Goal: Task Accomplishment & Management: Manage account settings

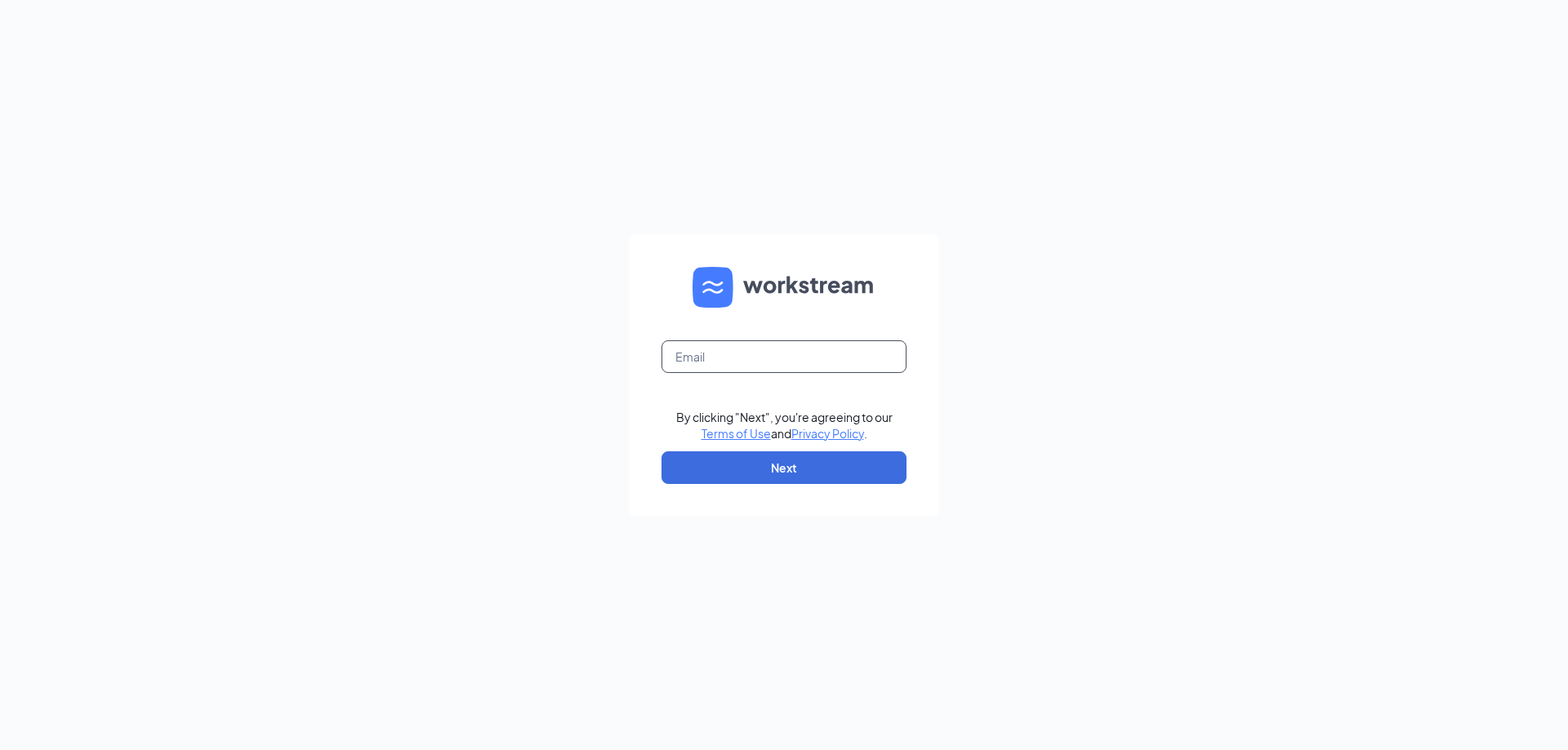
click at [762, 362] on input "text" at bounding box center [784, 356] width 245 height 32
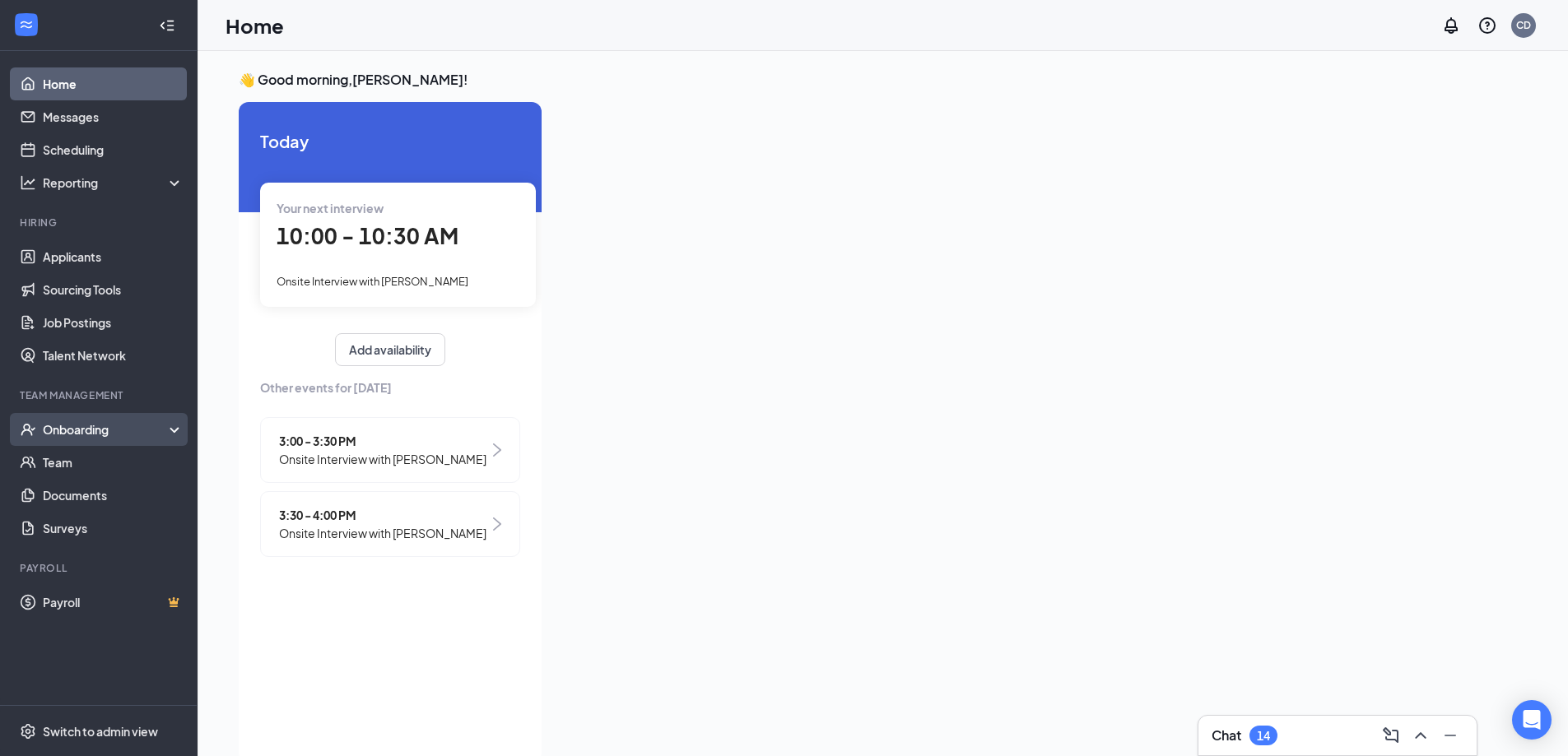
click at [95, 429] on div "Onboarding" at bounding box center [106, 430] width 127 height 17
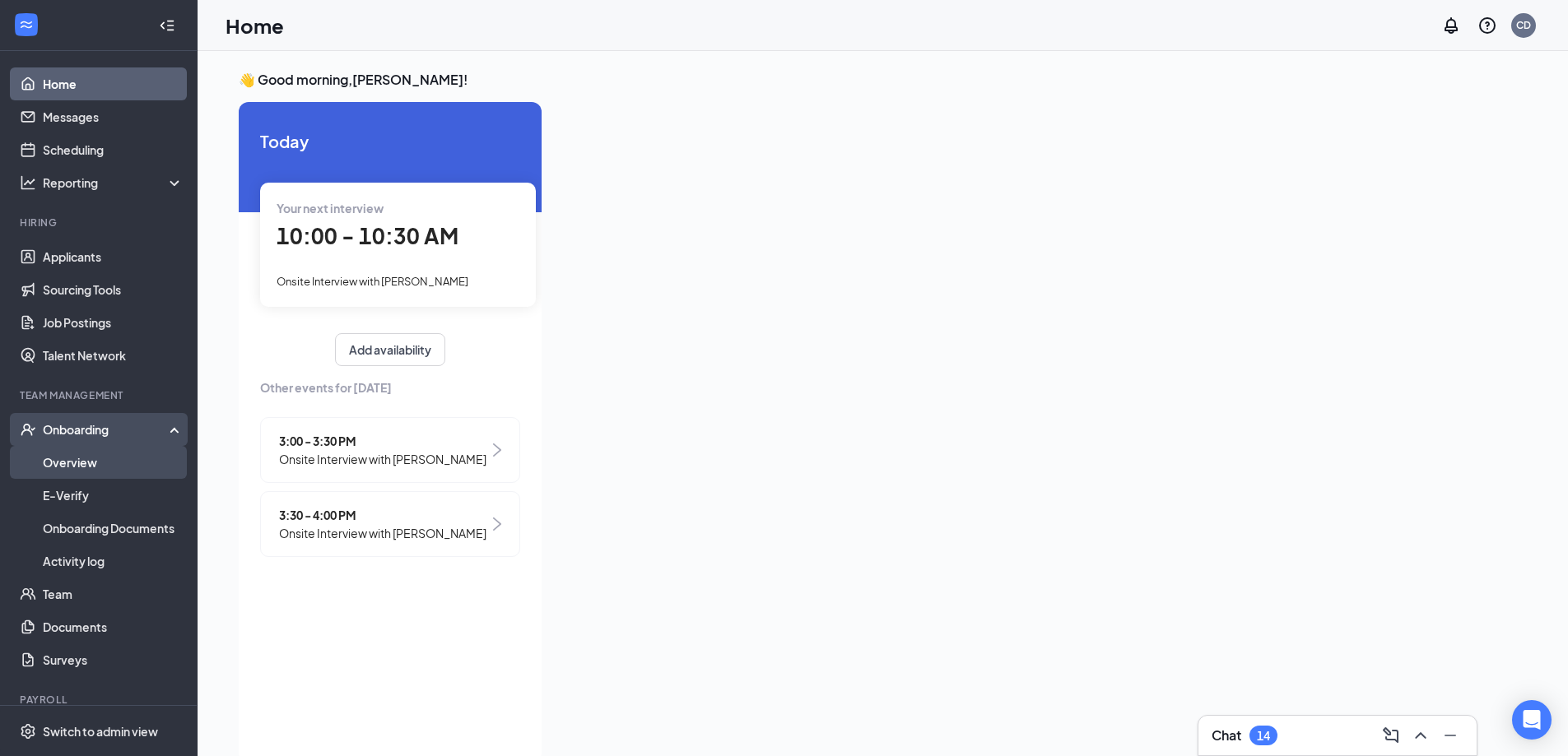
click at [102, 463] on link "Overview" at bounding box center [113, 461] width 141 height 33
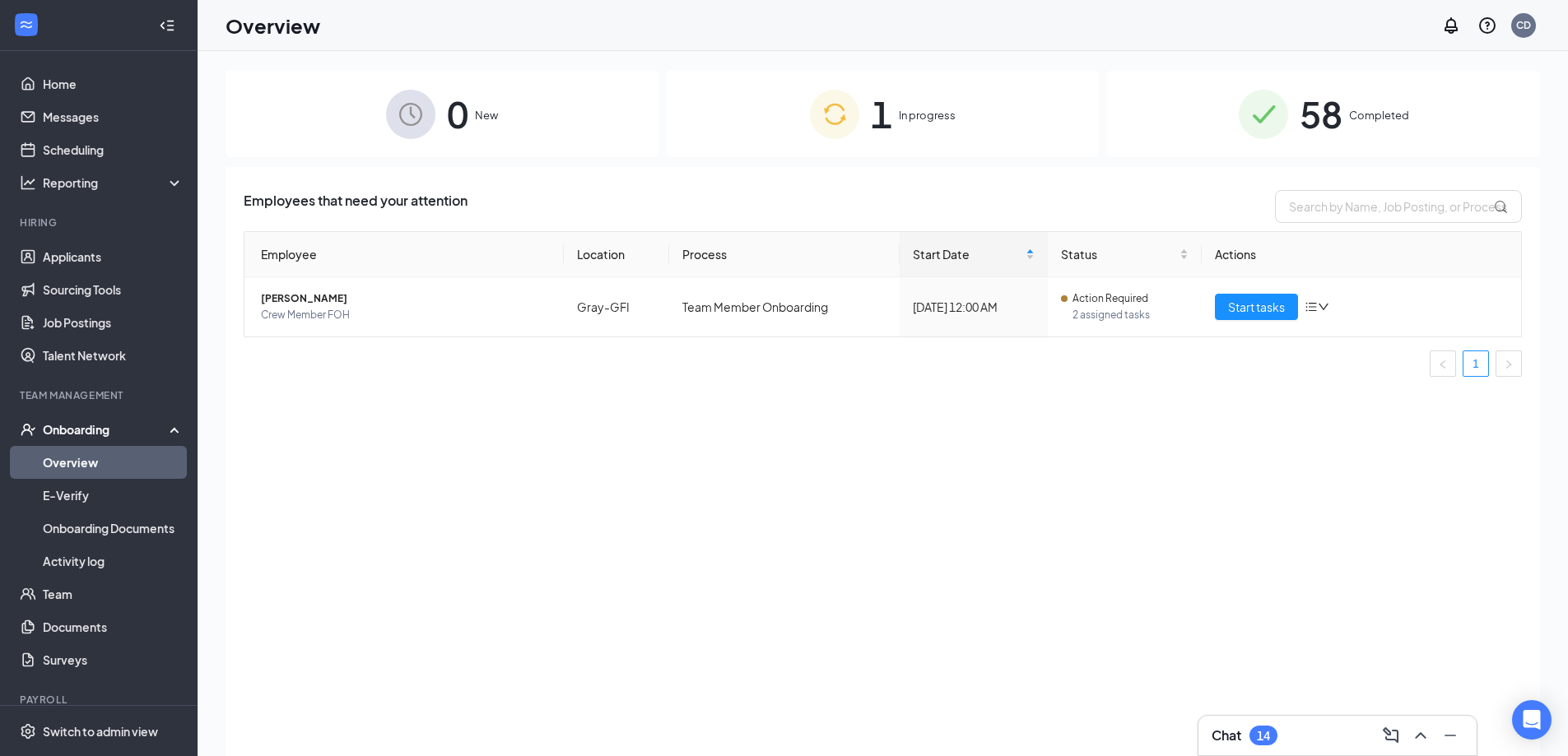
click at [908, 119] on span "In progress" at bounding box center [928, 115] width 57 height 17
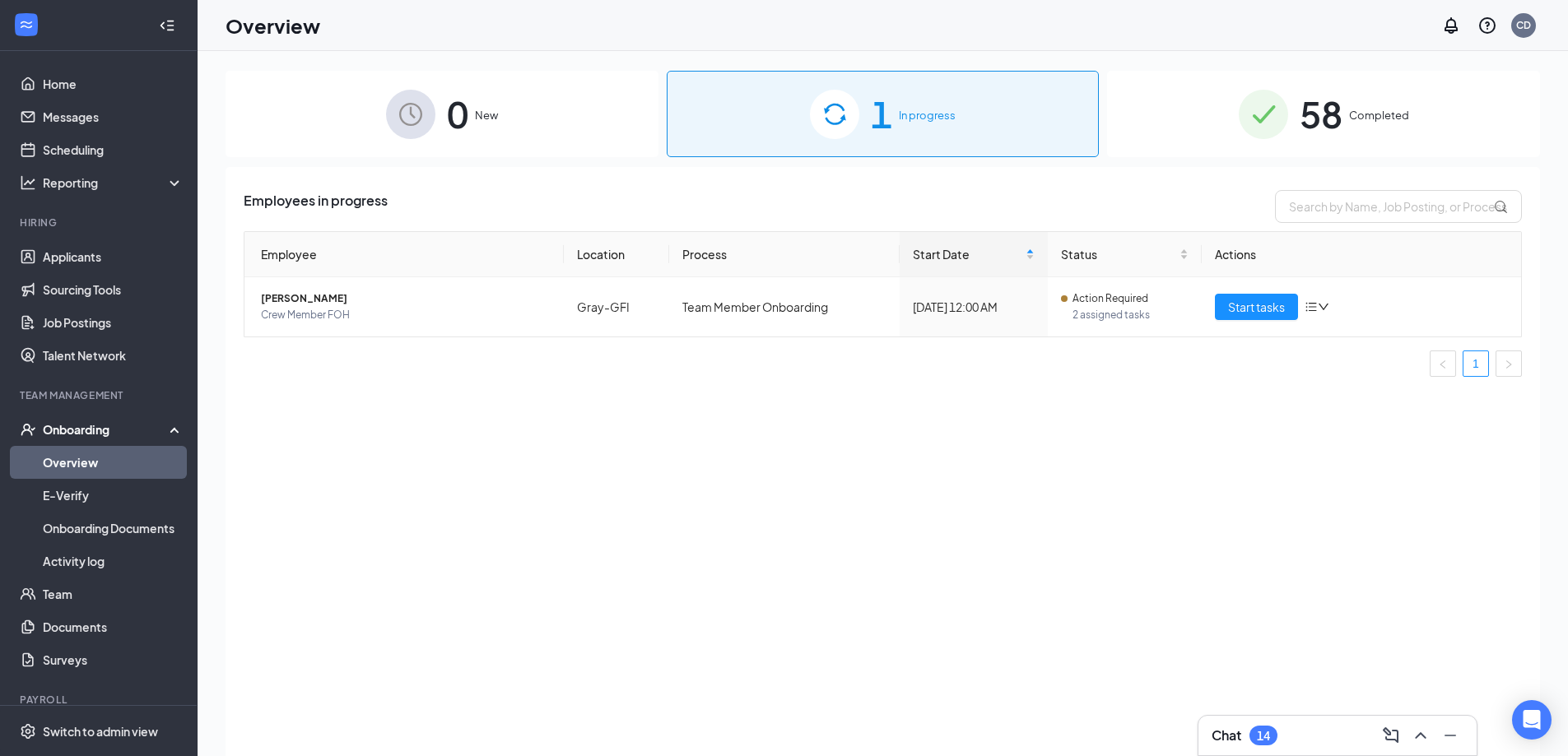
click at [1322, 103] on span "58" at bounding box center [1320, 114] width 43 height 57
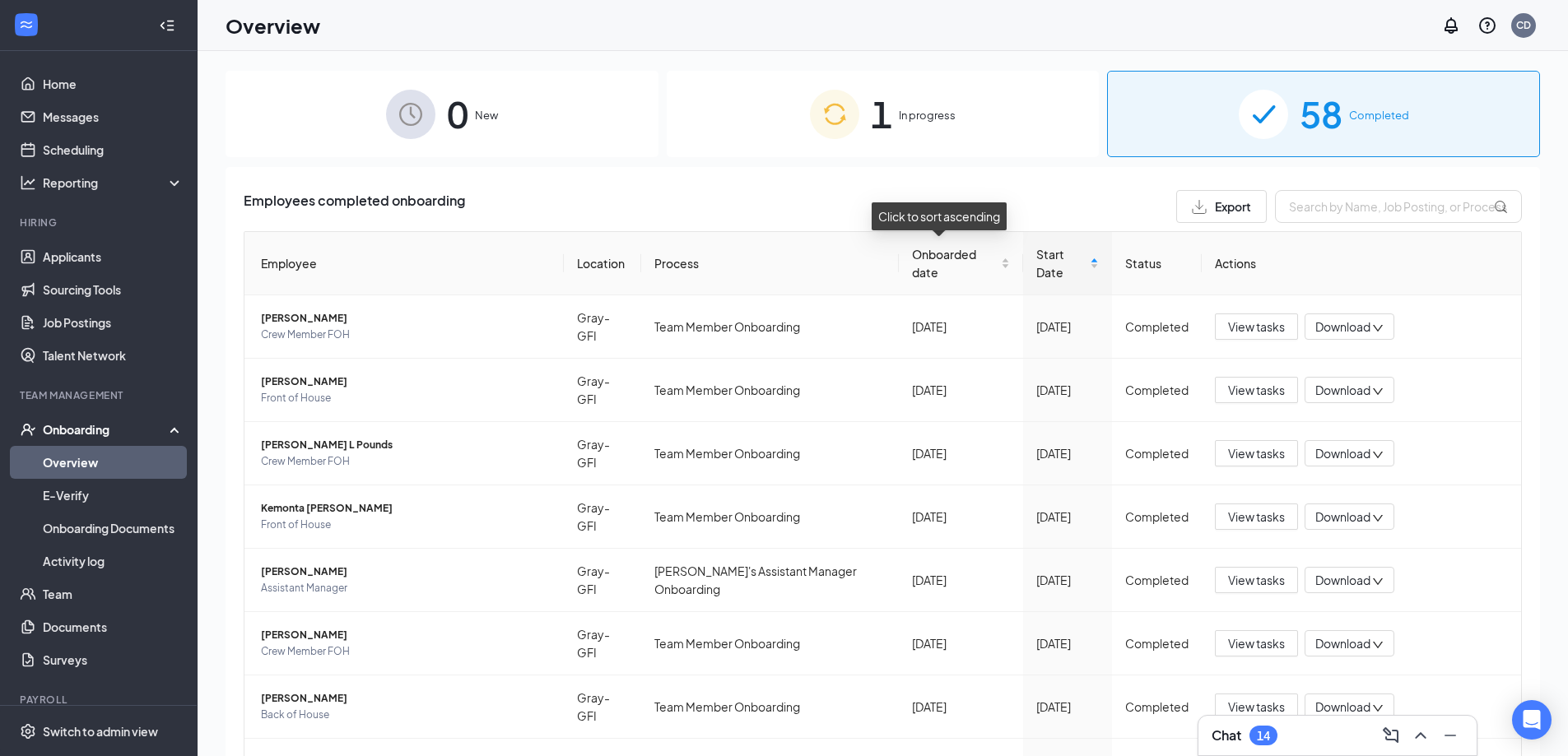
click at [906, 139] on div "1 In progress" at bounding box center [883, 113] width 433 height 86
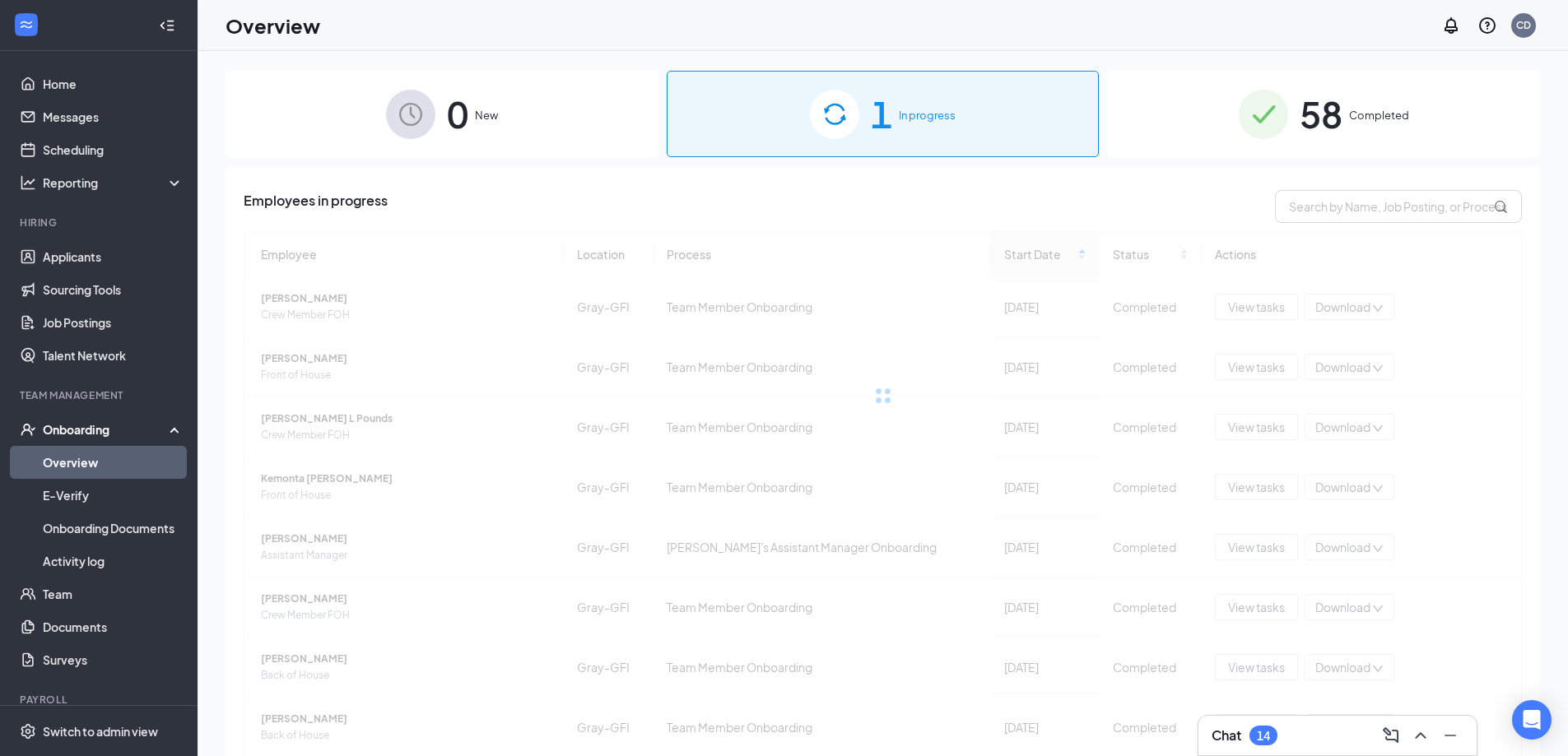
click at [902, 113] on span "In progress" at bounding box center [928, 115] width 57 height 17
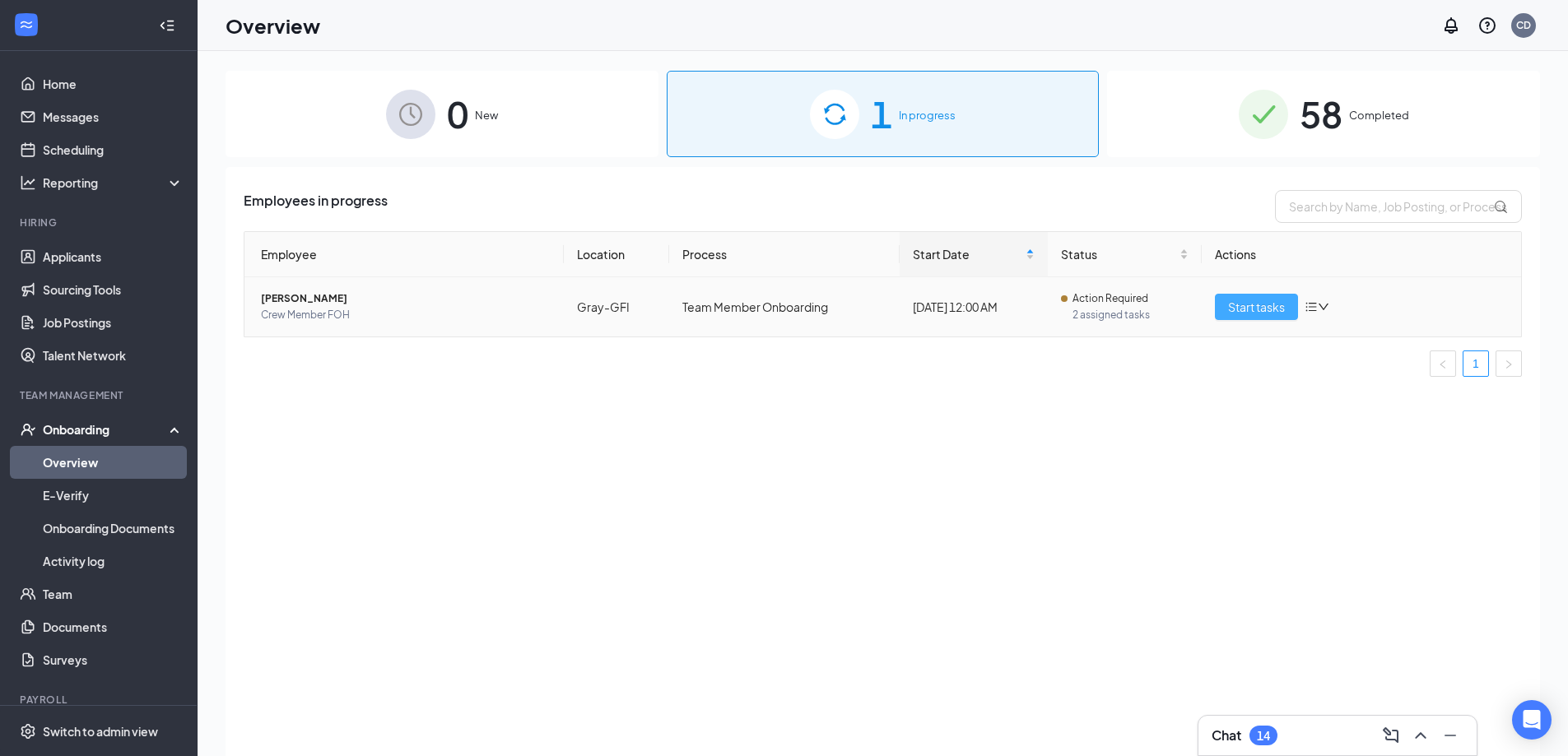
click at [1231, 300] on span "Start tasks" at bounding box center [1257, 307] width 57 height 18
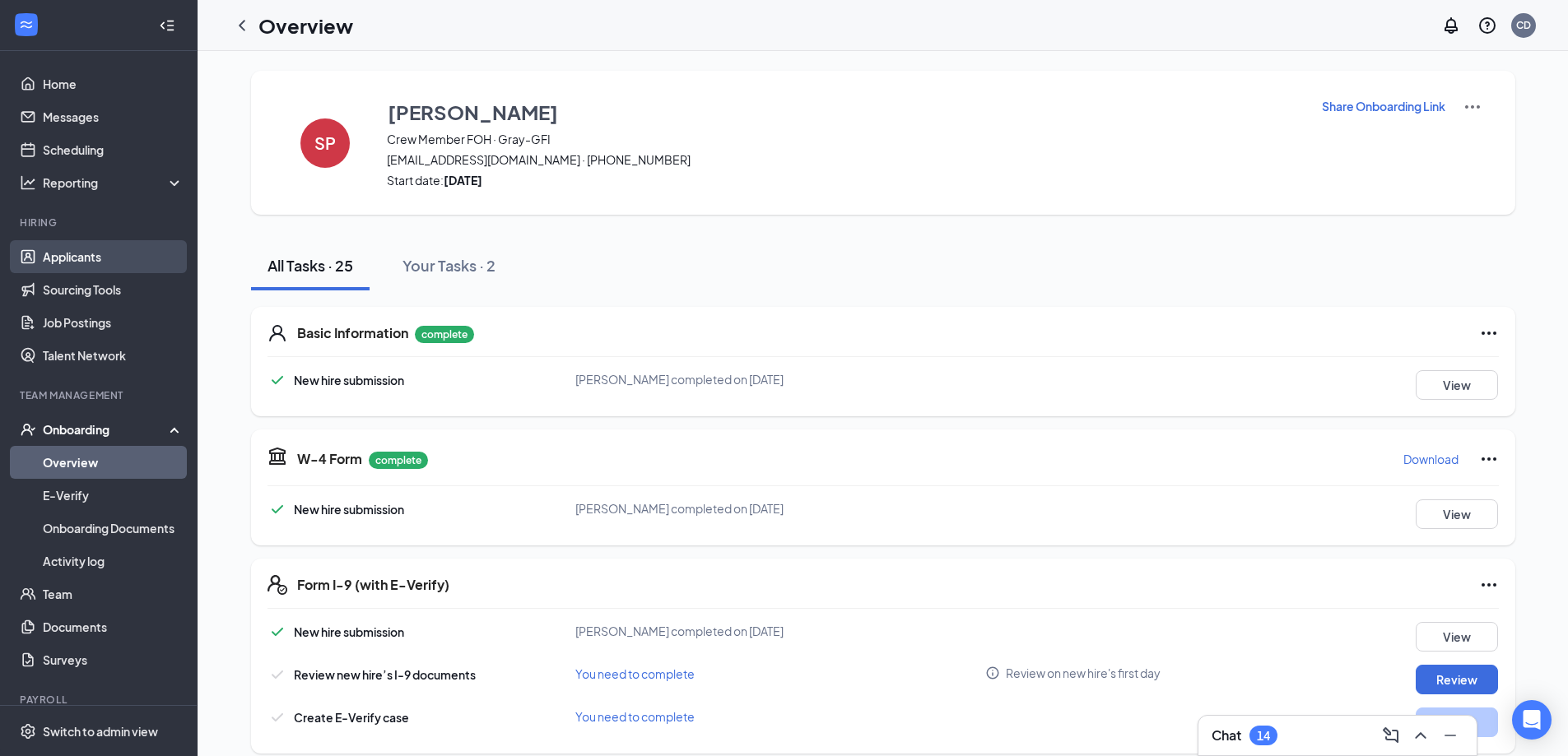
click at [102, 260] on link "Applicants" at bounding box center [113, 256] width 141 height 33
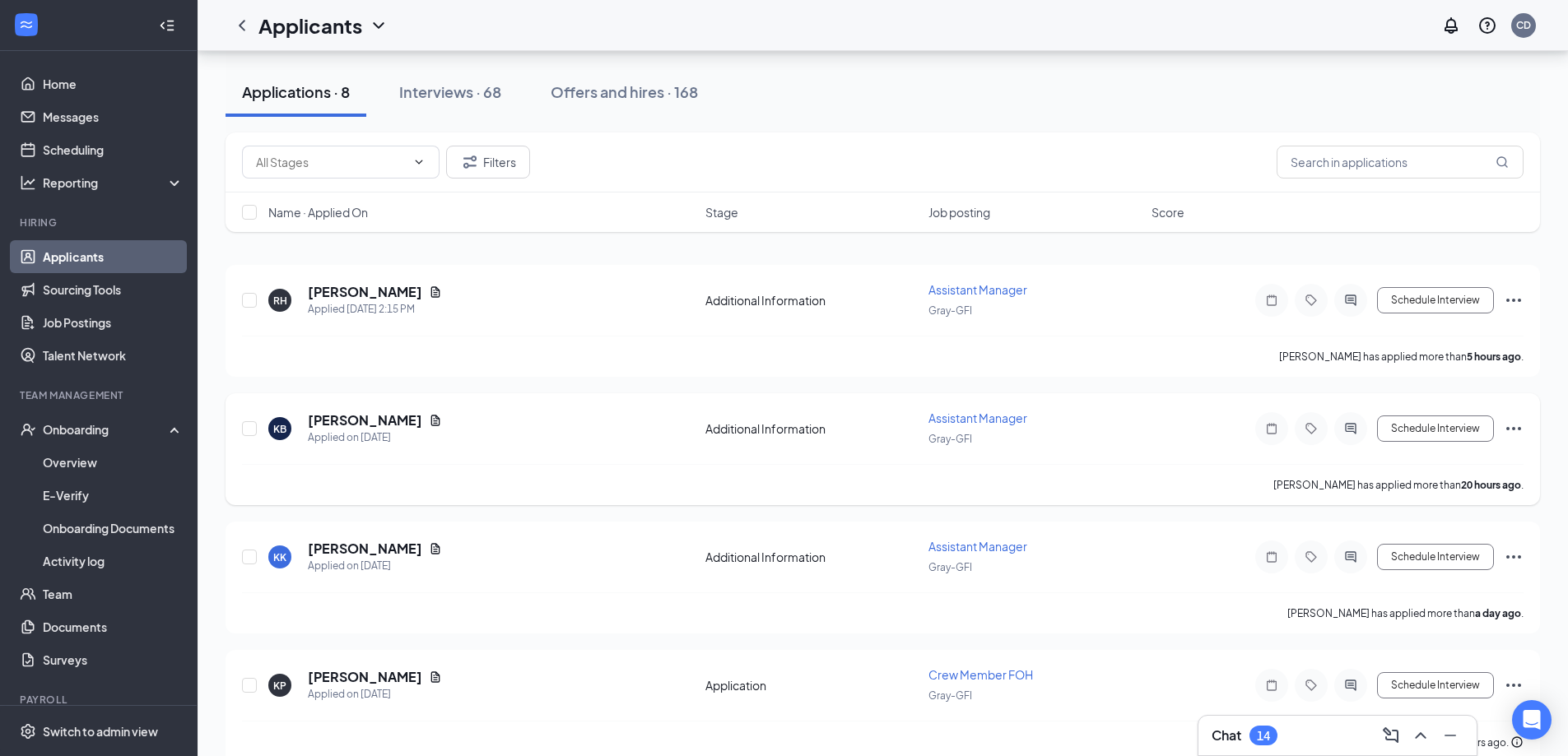
scroll to position [82, 0]
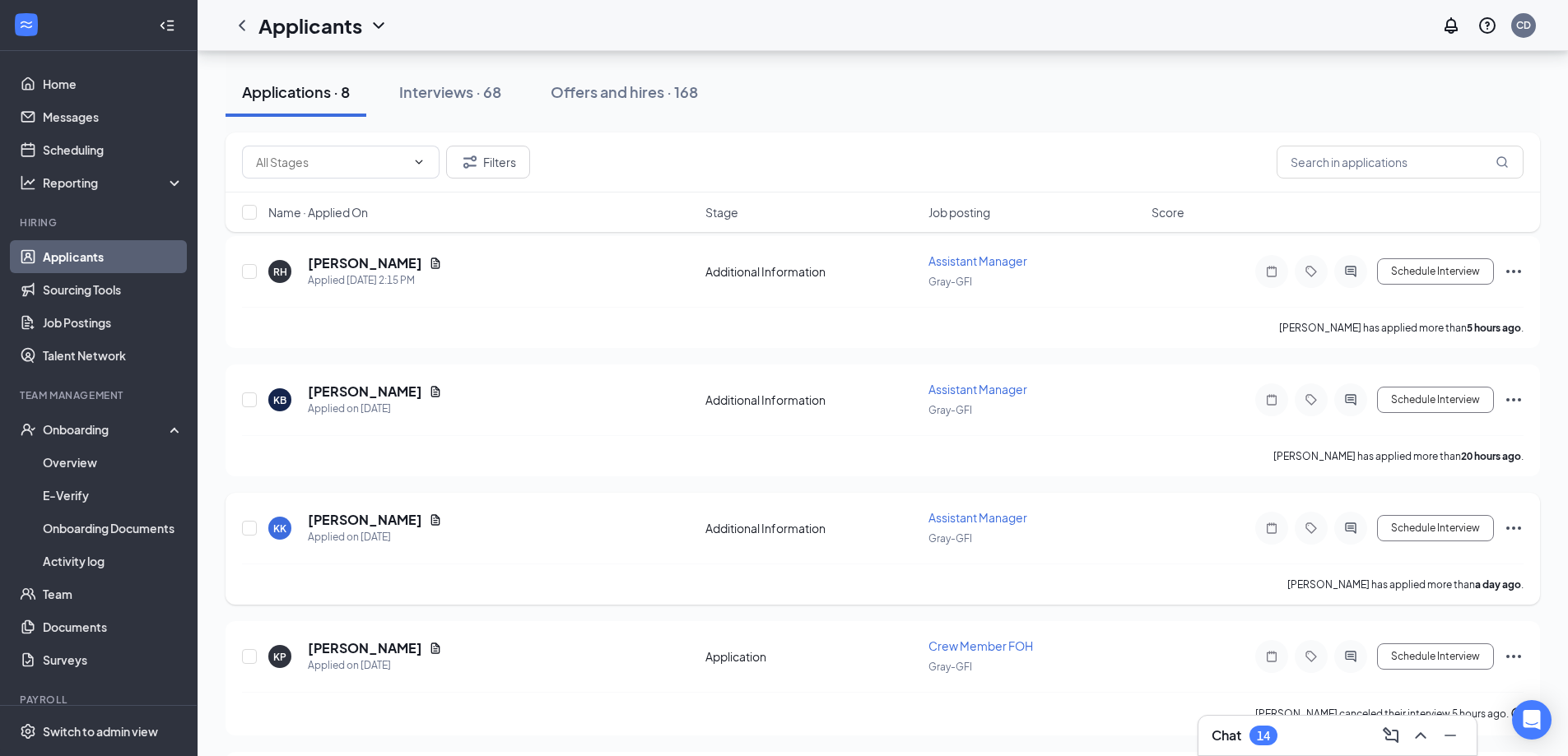
click at [998, 518] on span "Assistant Manager" at bounding box center [978, 518] width 99 height 15
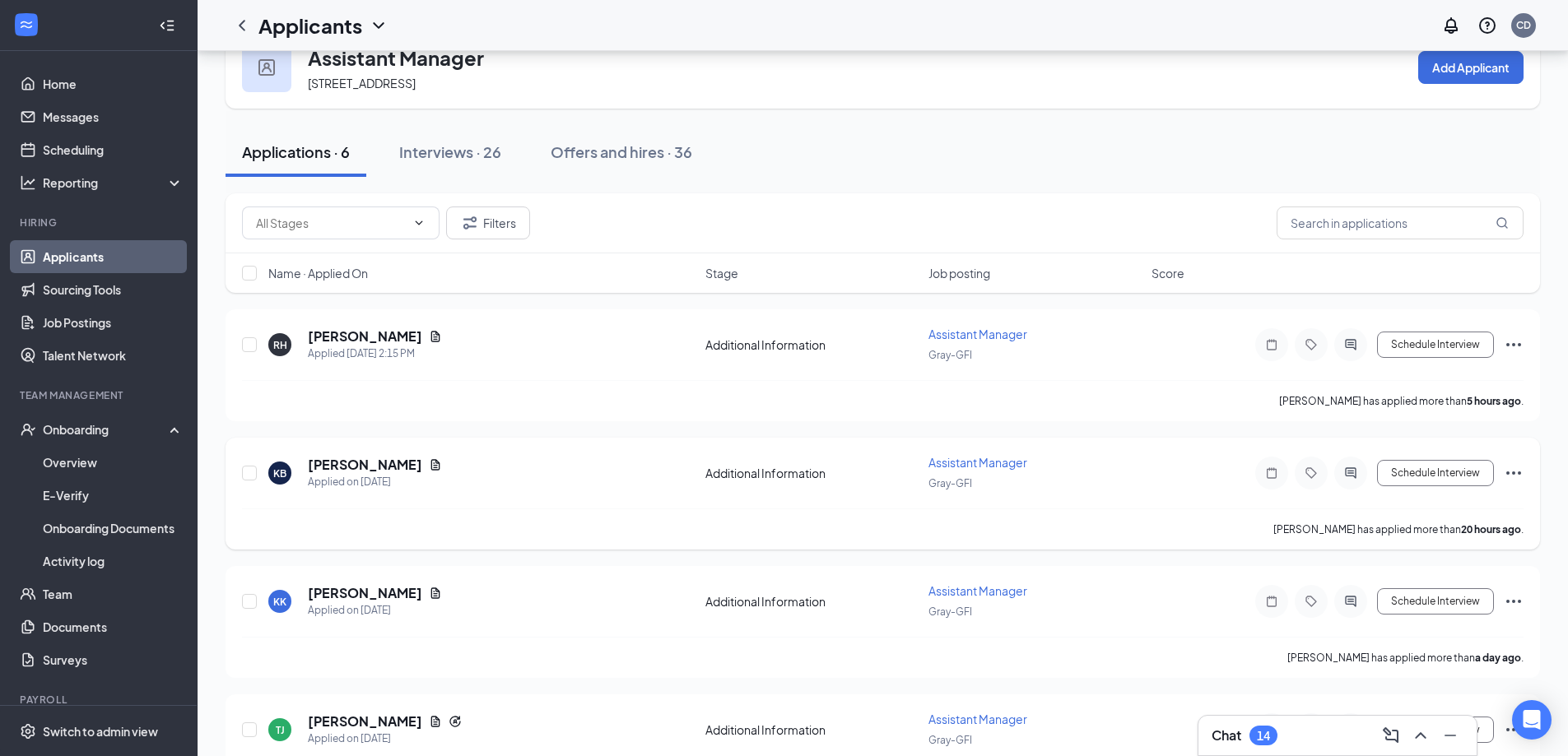
scroll to position [82, 0]
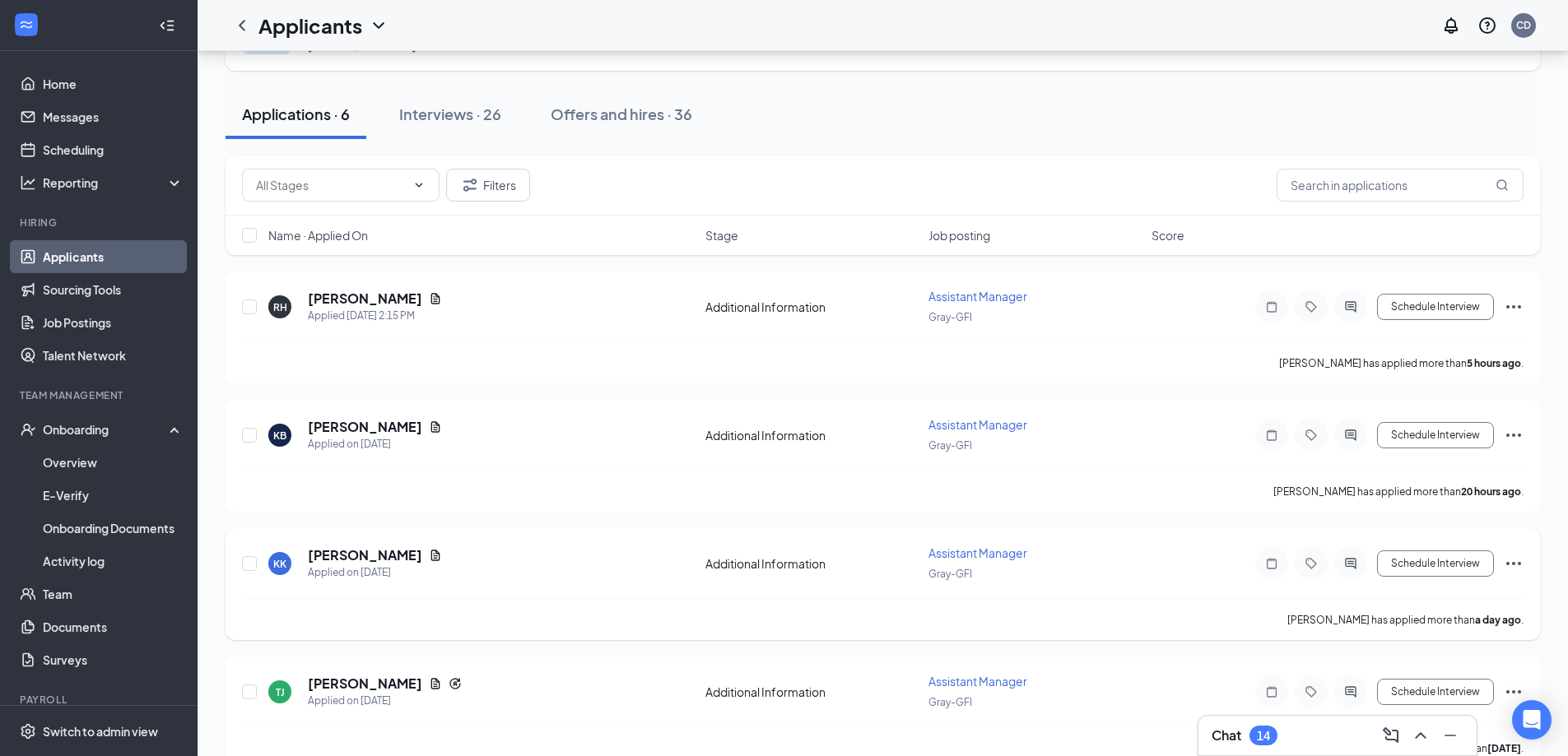
click at [988, 556] on span "Assistant Manager" at bounding box center [978, 553] width 99 height 15
click at [988, 549] on span "Assistant Manager" at bounding box center [978, 553] width 99 height 15
click at [328, 554] on h5 "[PERSON_NAME]" at bounding box center [365, 555] width 114 height 18
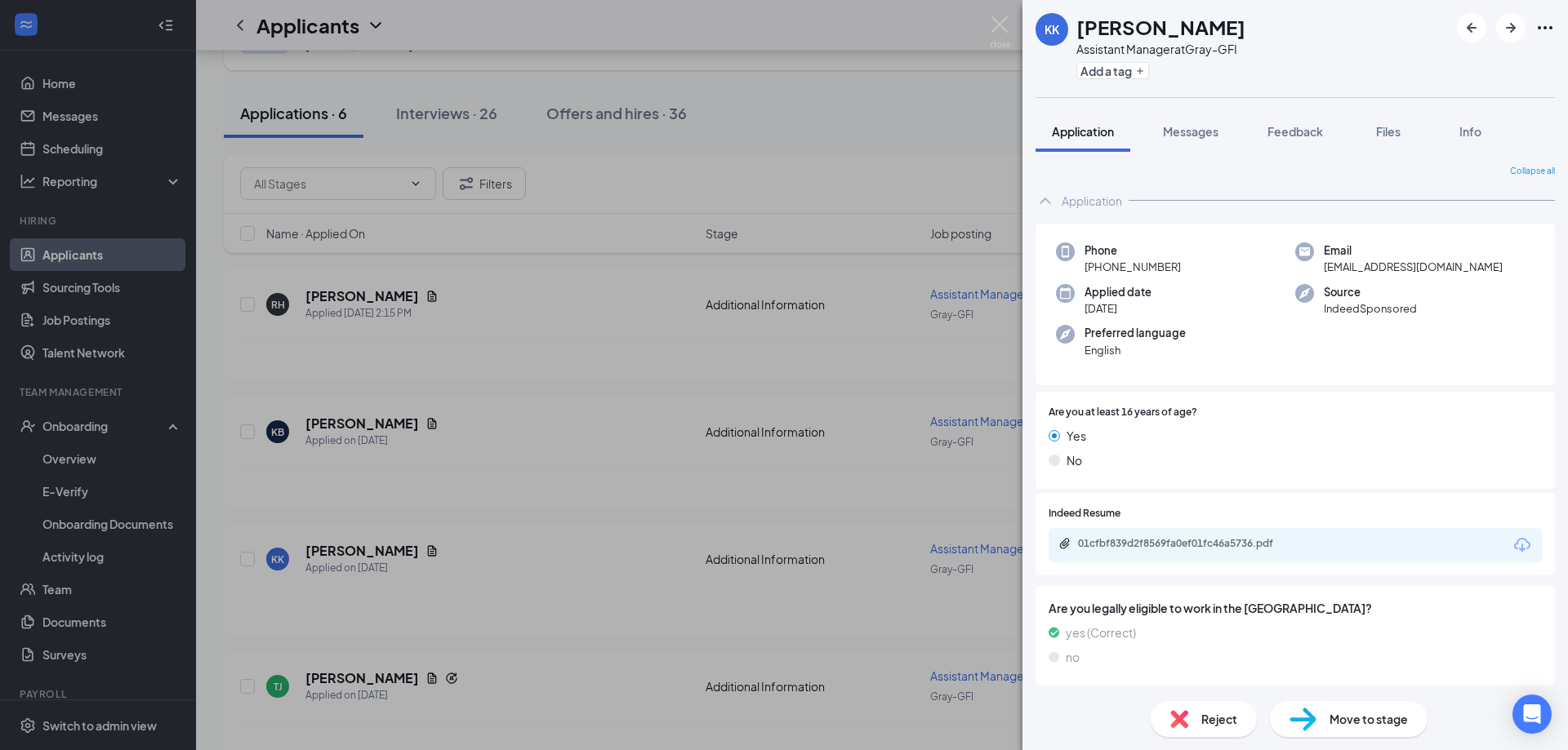
click at [436, 507] on div "KK [PERSON_NAME] Assistant Manager at Gray-GFI Add a tag Application Messages F…" at bounding box center [784, 375] width 1568 height 750
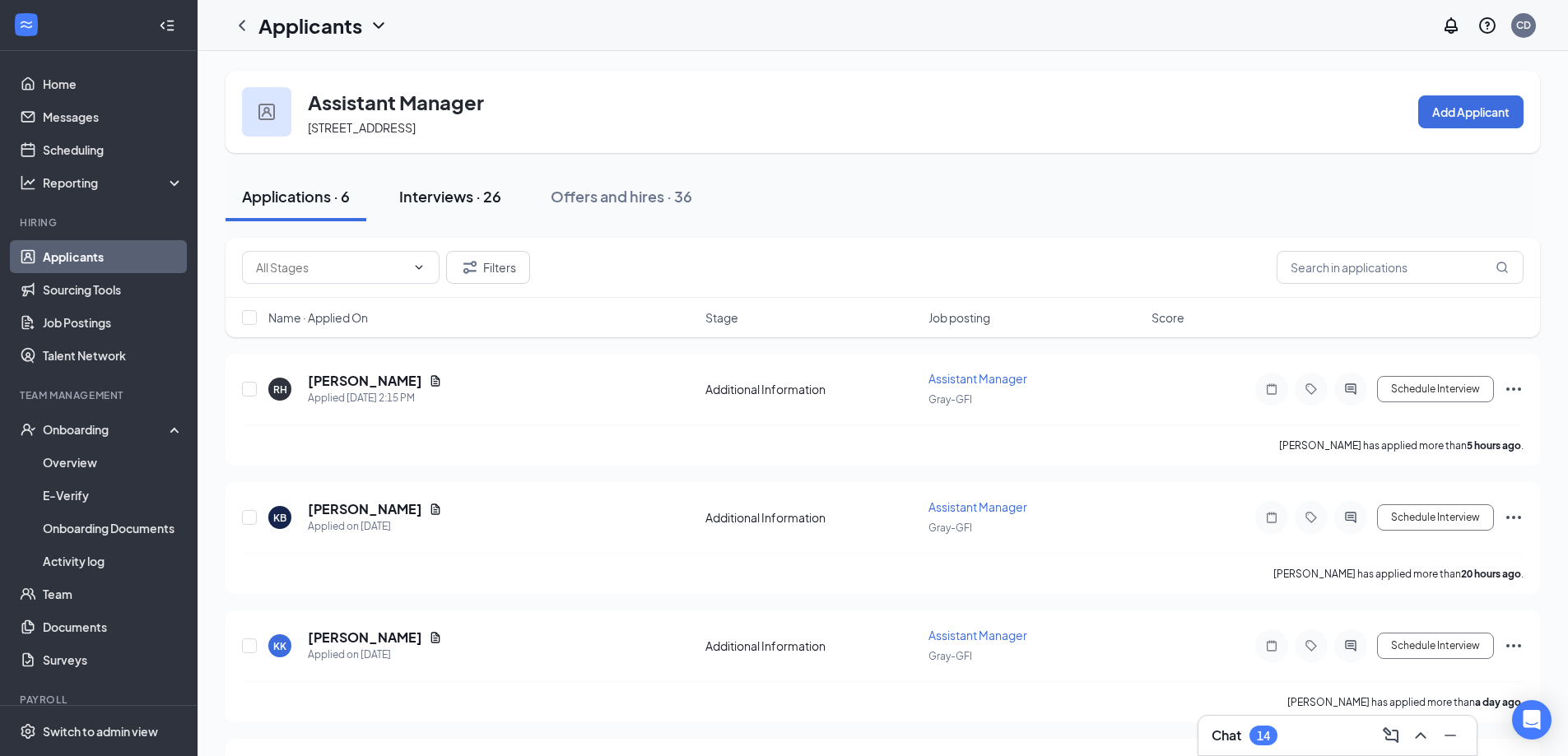
click at [479, 208] on button "Interviews · 26" at bounding box center [450, 196] width 135 height 50
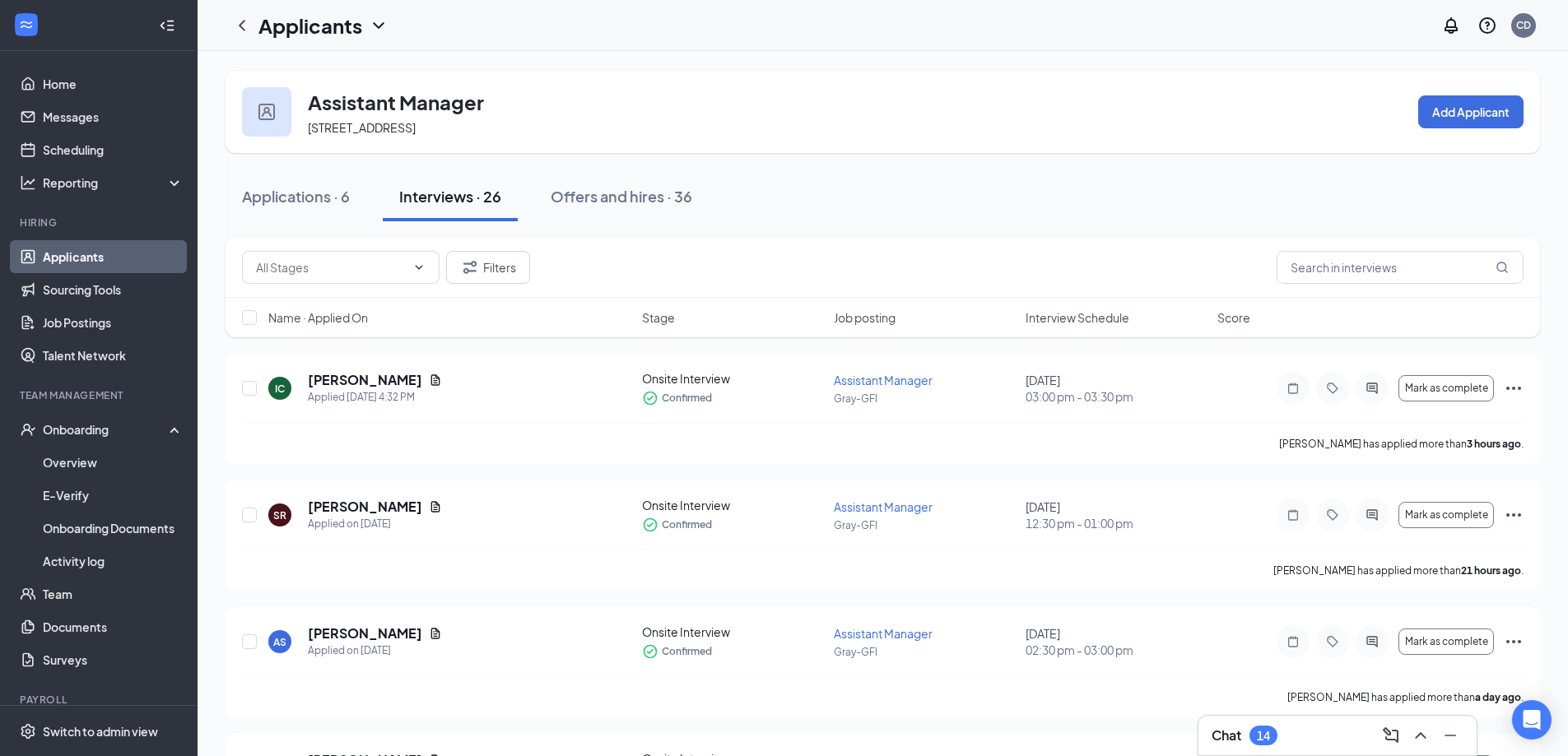
click at [562, 191] on div "Offers and hires · 36" at bounding box center [621, 196] width 142 height 21
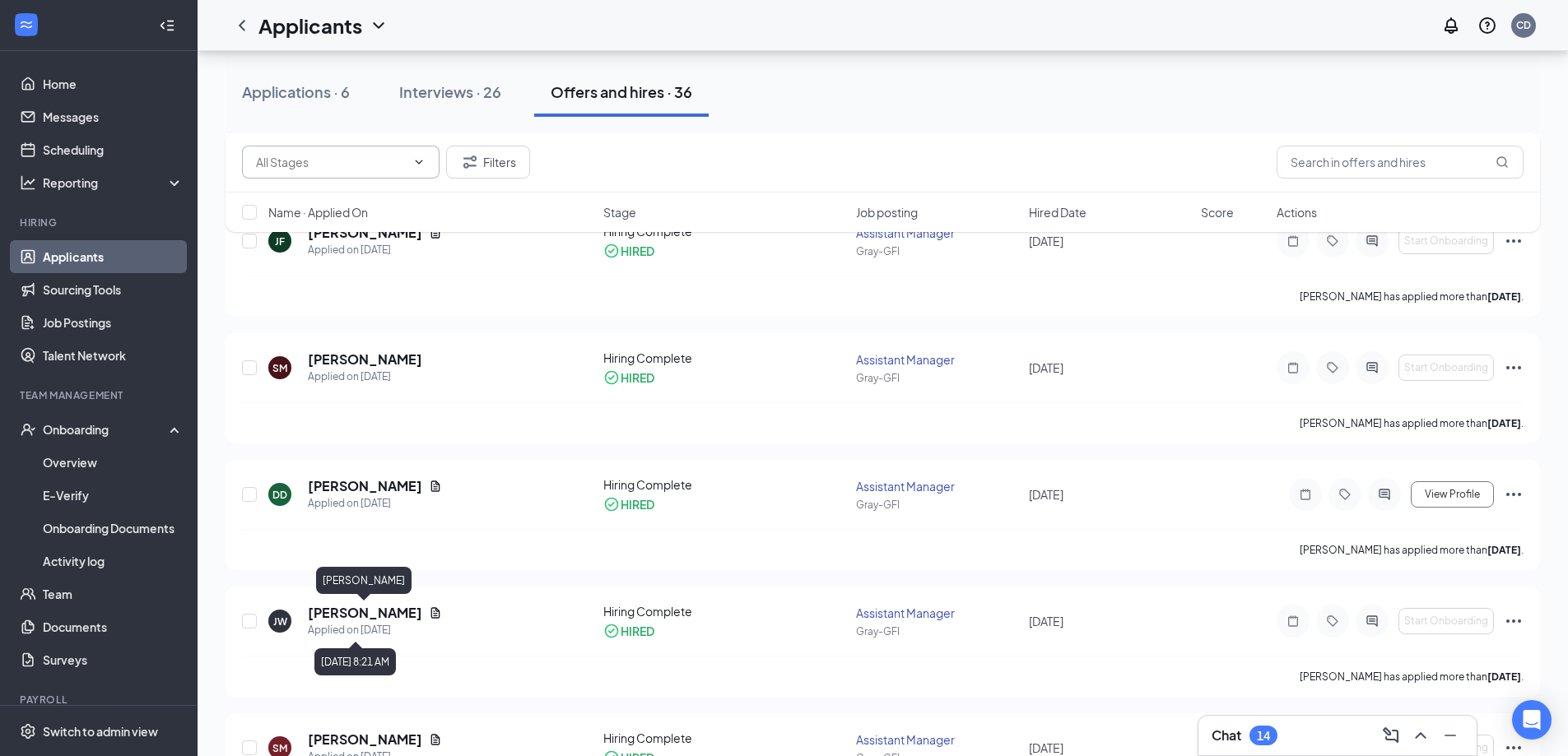
scroll to position [576, 0]
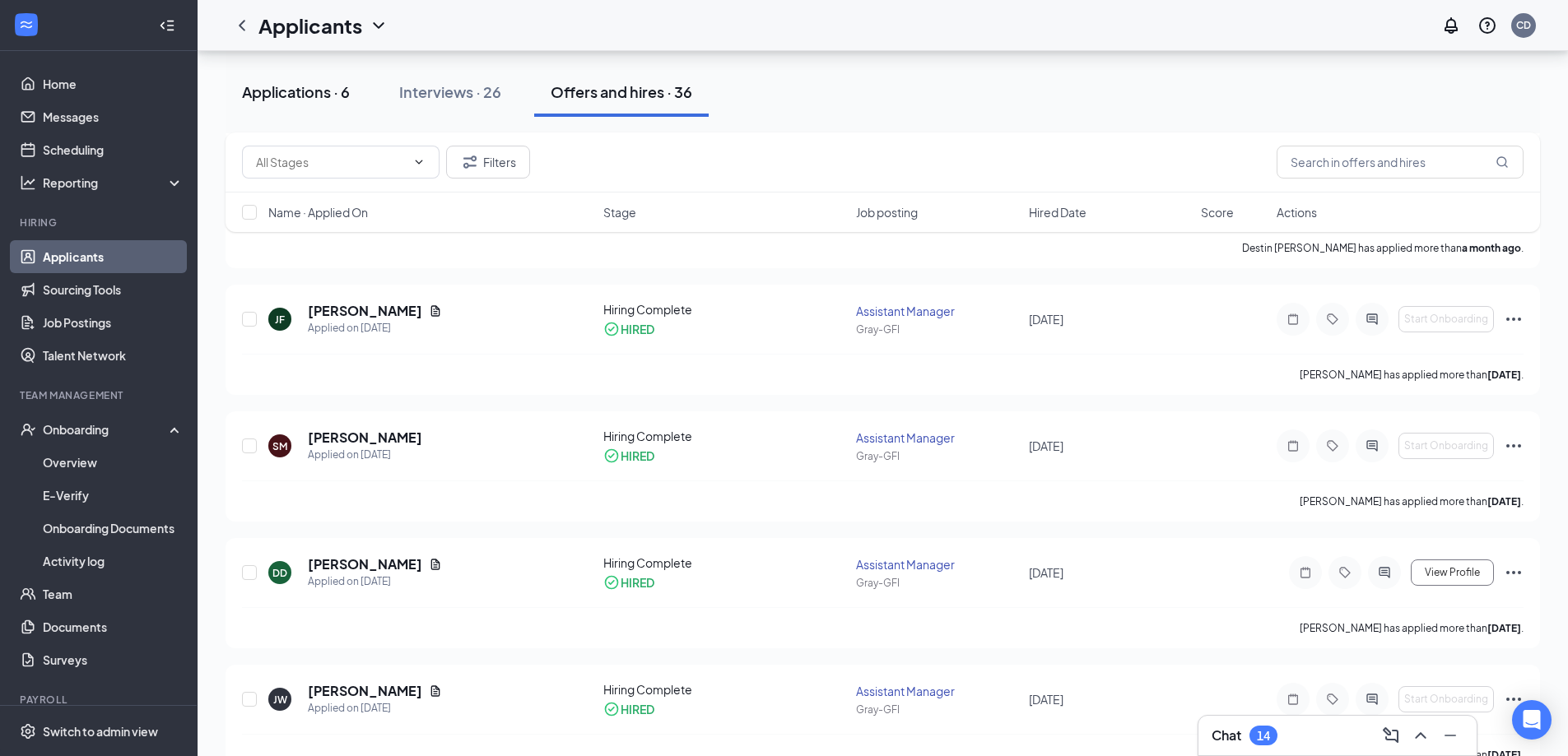
click at [338, 87] on div "Applications · 6" at bounding box center [295, 91] width 107 height 21
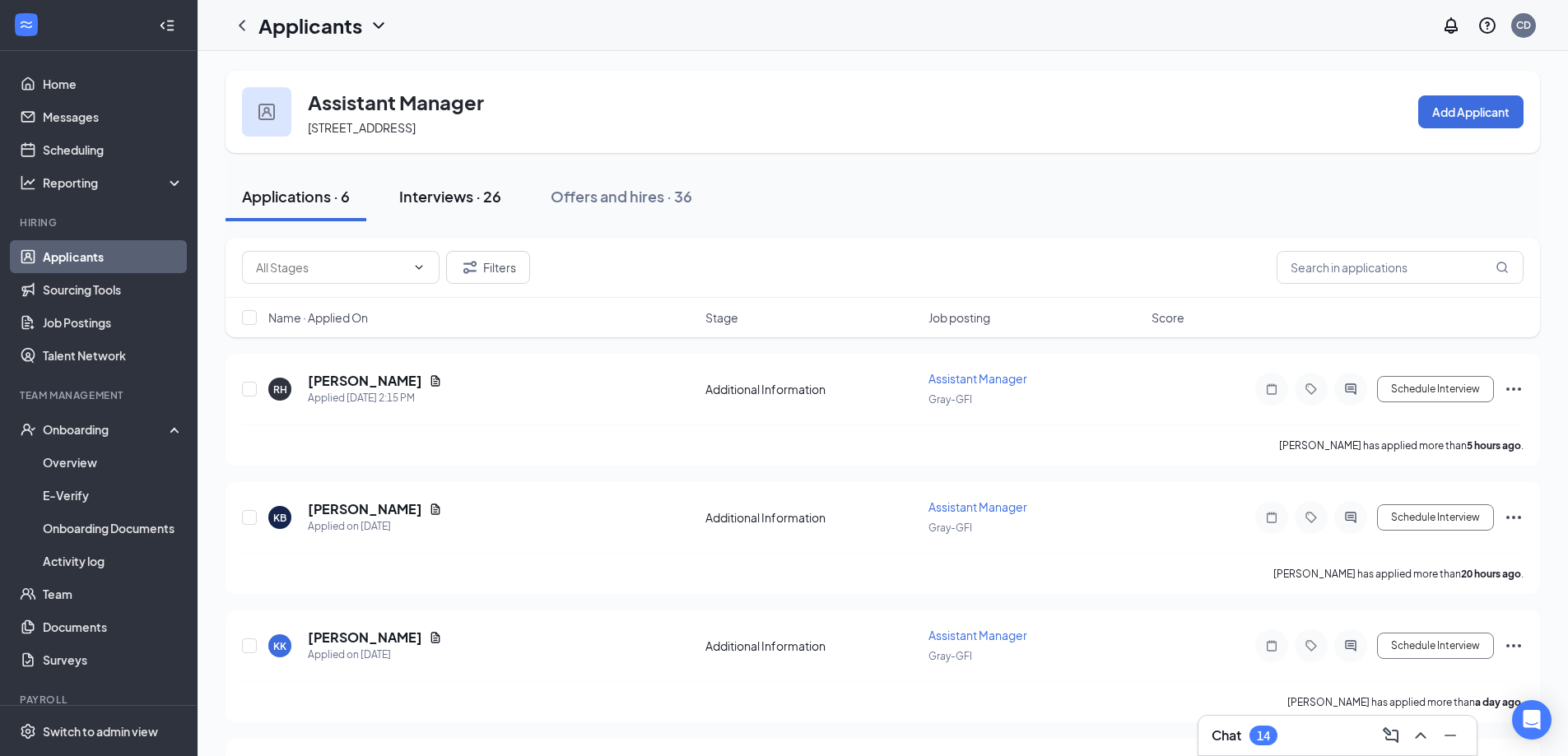
click at [458, 200] on div "Interviews · 26" at bounding box center [451, 196] width 102 height 21
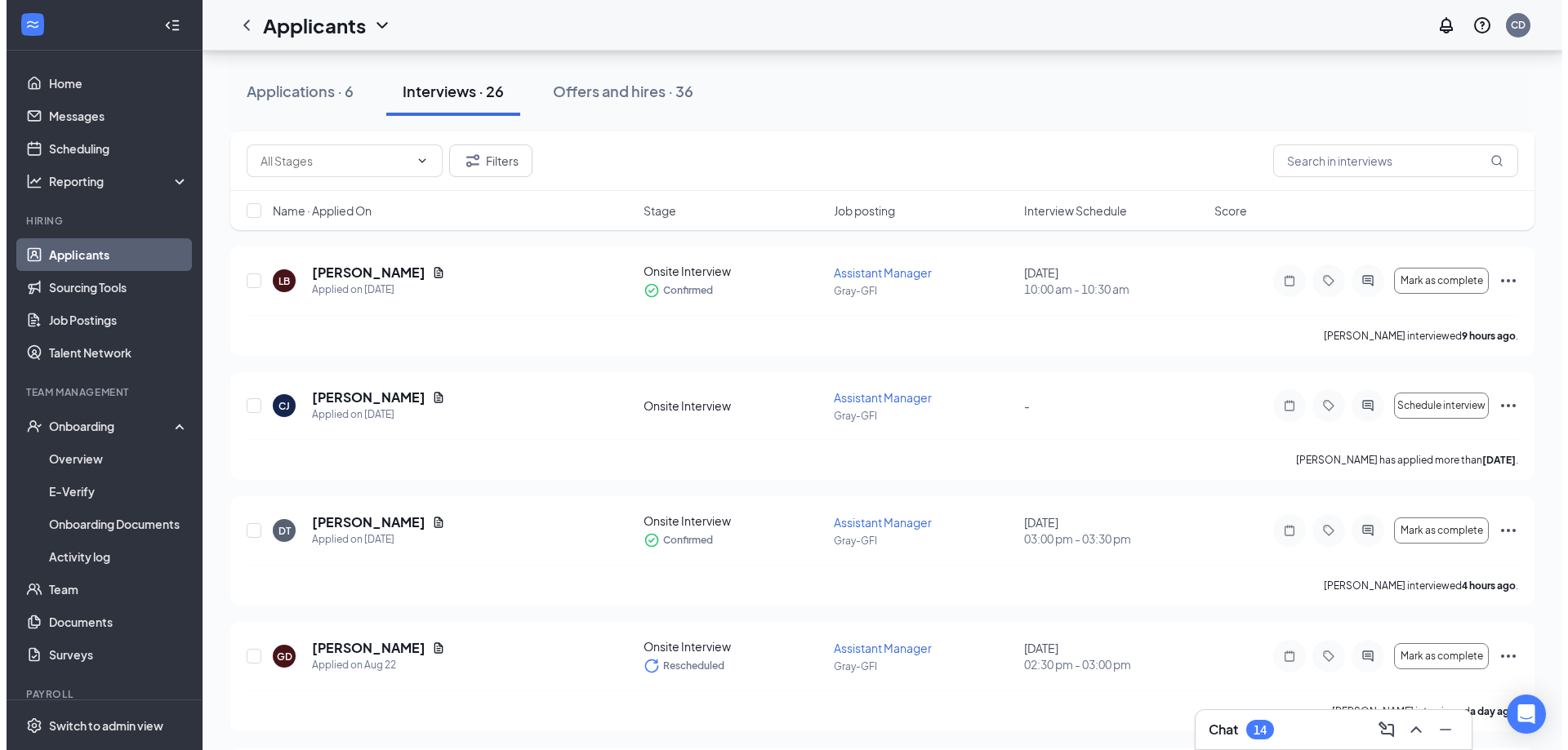
scroll to position [653, 0]
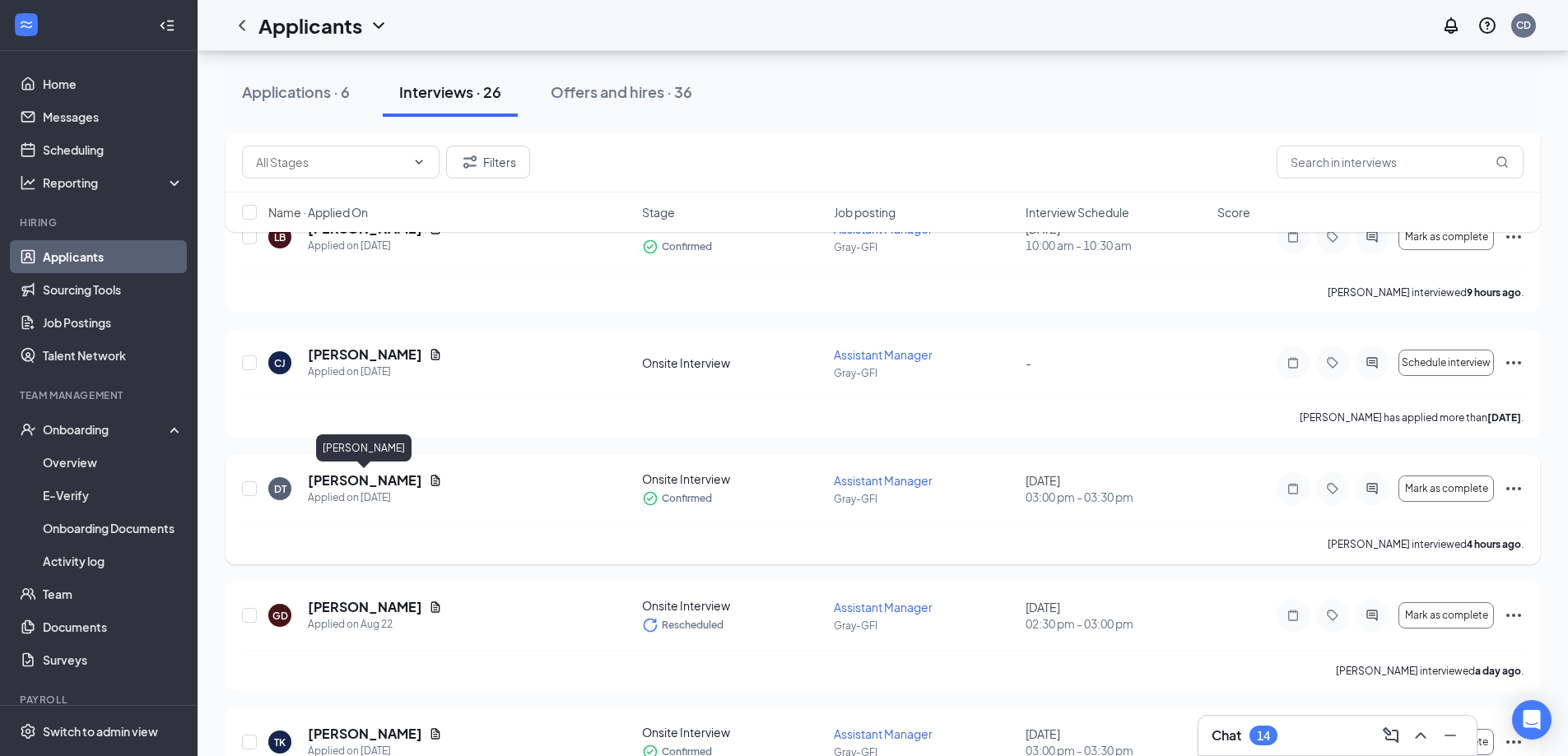
click at [384, 478] on h5 "[PERSON_NAME]" at bounding box center [365, 481] width 114 height 18
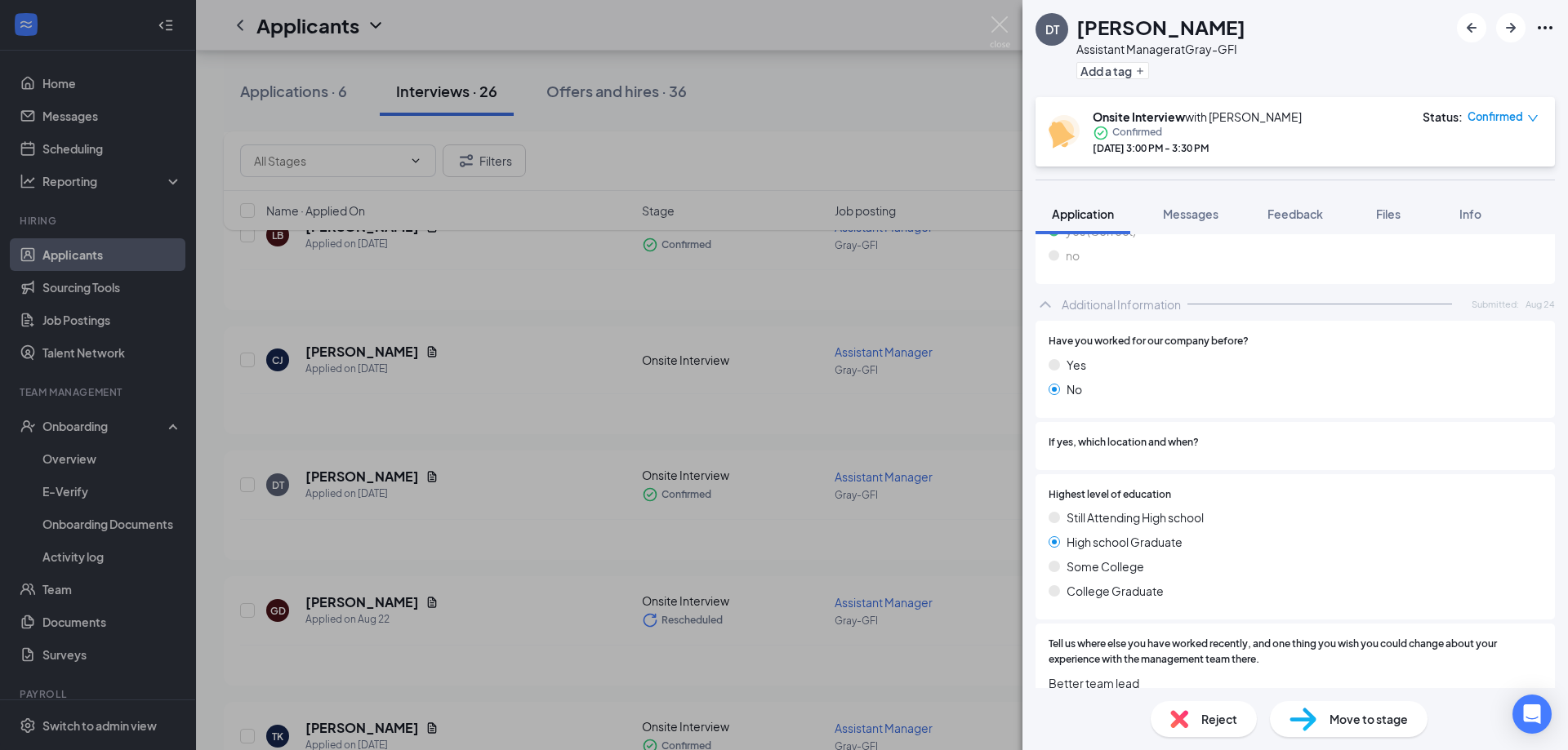
scroll to position [505, 0]
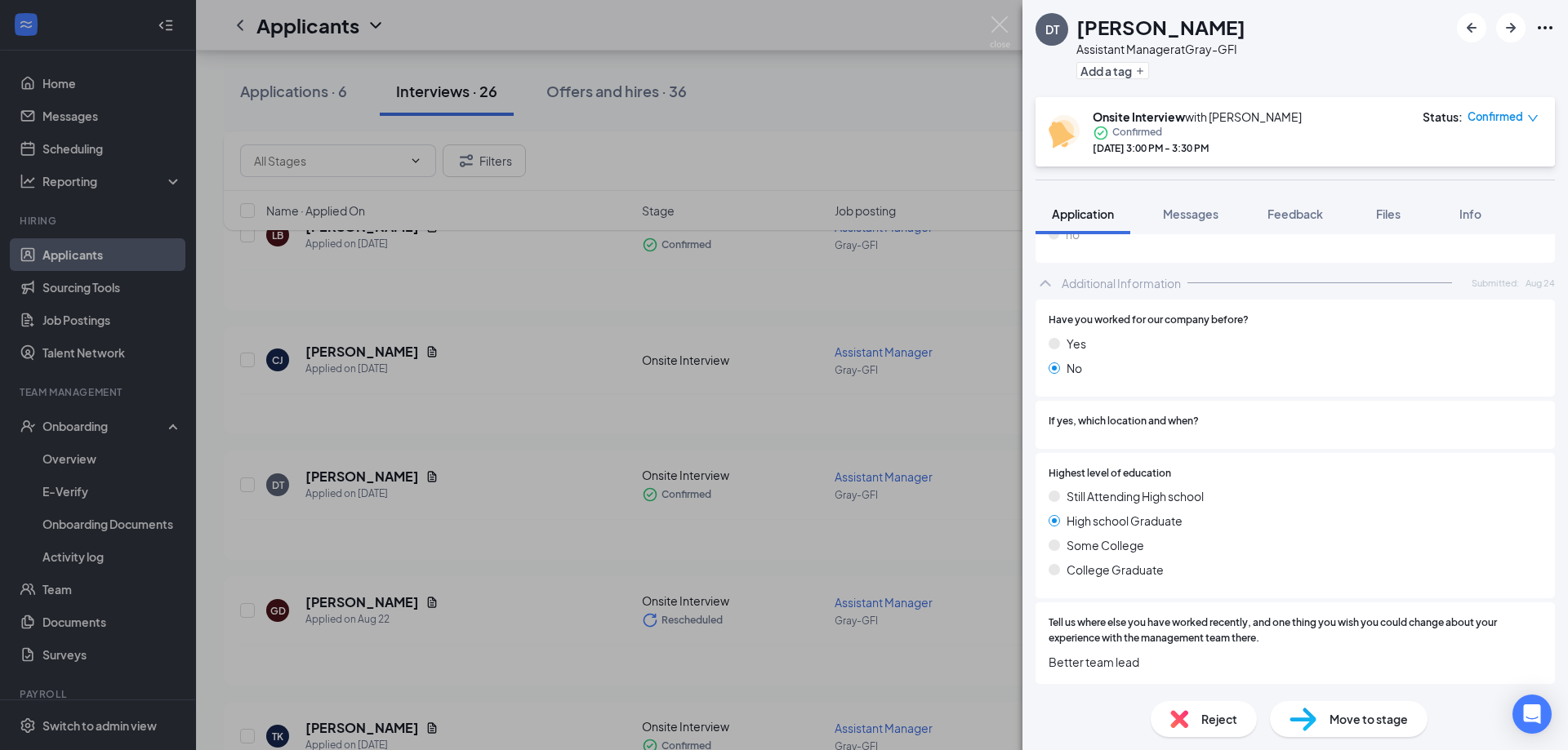
click at [1363, 725] on span "Move to stage" at bounding box center [1368, 719] width 78 height 18
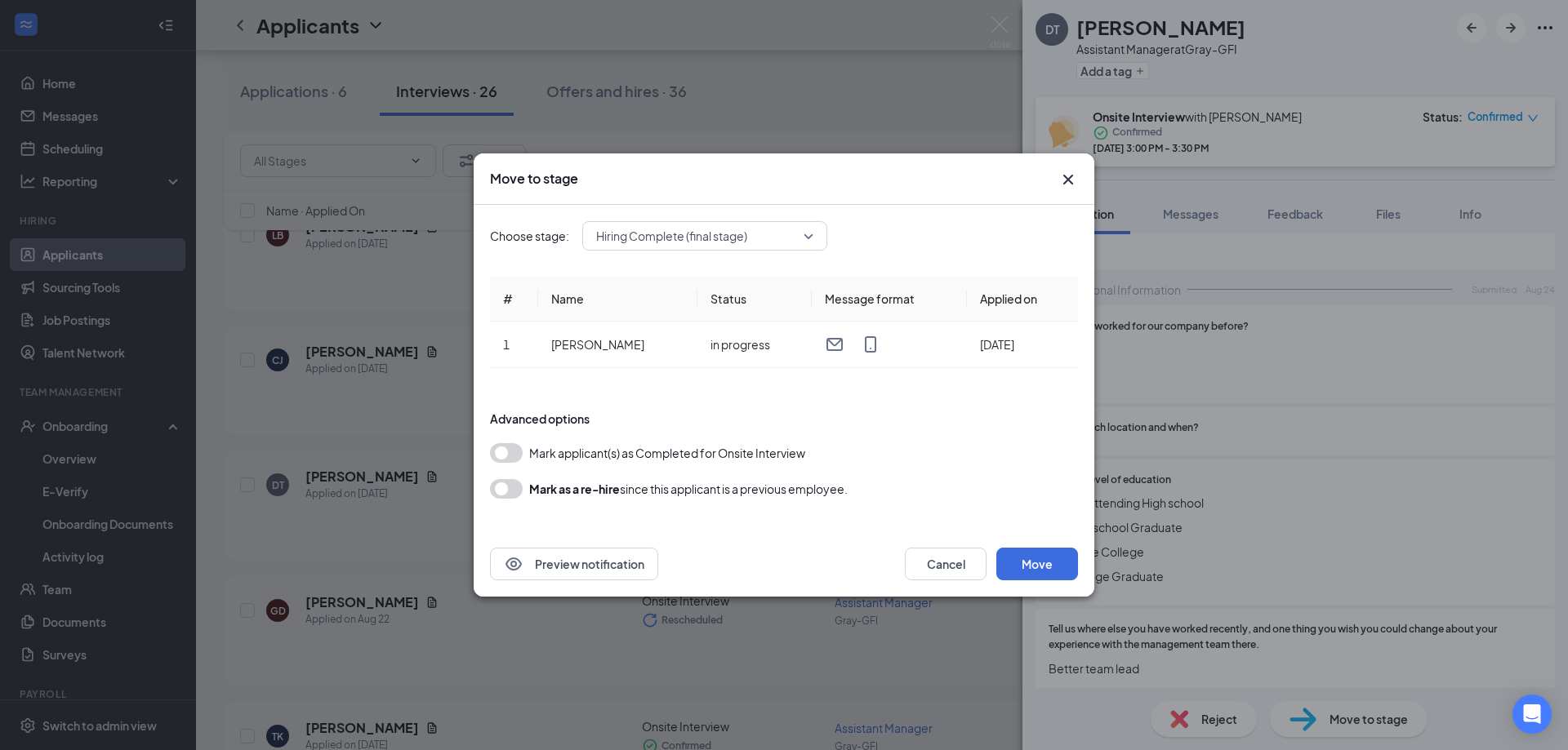
click at [516, 454] on button "button" at bounding box center [505, 453] width 32 height 20
click at [1028, 564] on button "Move" at bounding box center [1037, 564] width 82 height 32
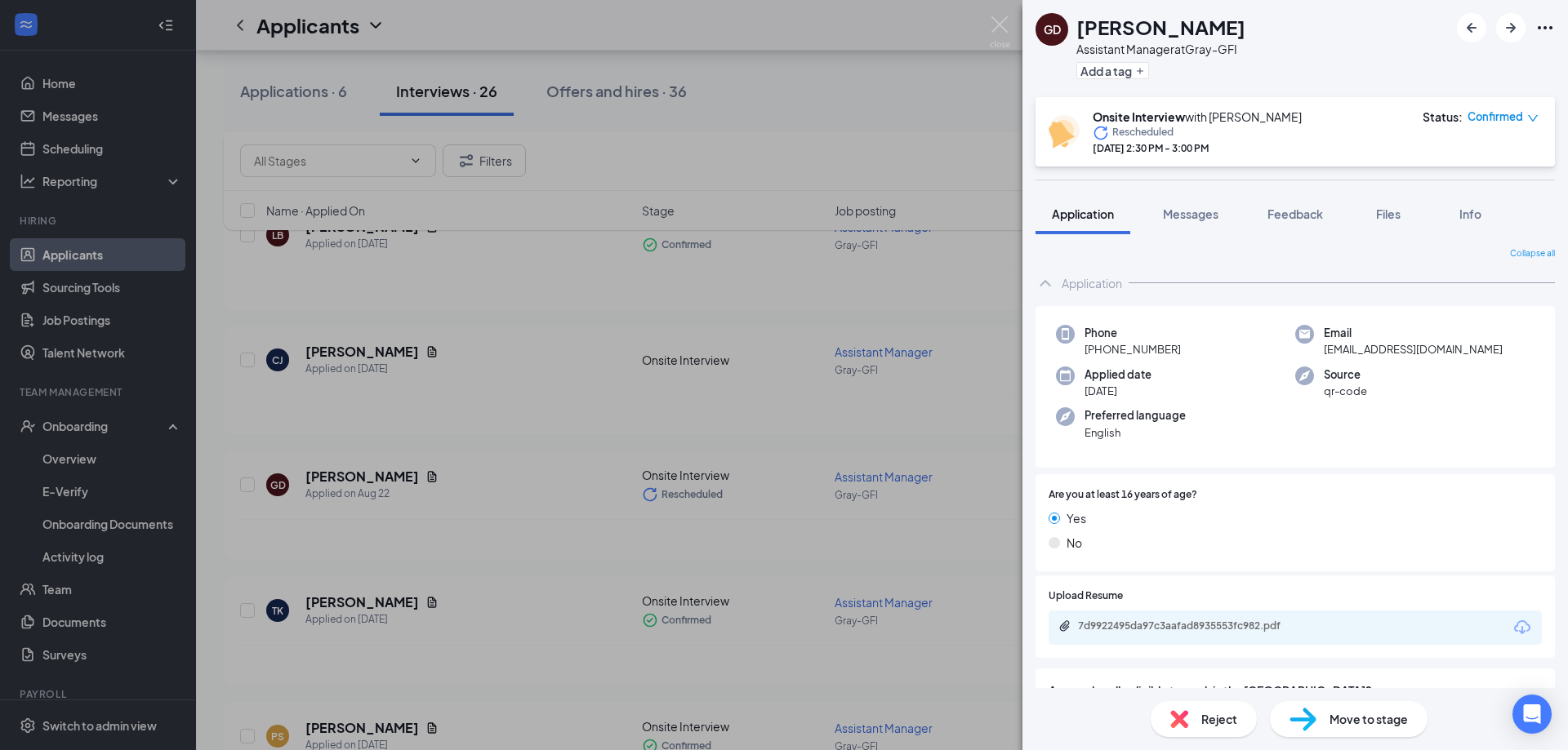
drag, startPoint x: 983, startPoint y: 17, endPoint x: 992, endPoint y: 23, distance: 10.8
click at [983, 18] on div "[PERSON_NAME] Assistant Manager at Gray-GFI Add a tag Onsite Interview with [PE…" at bounding box center [784, 375] width 1568 height 750
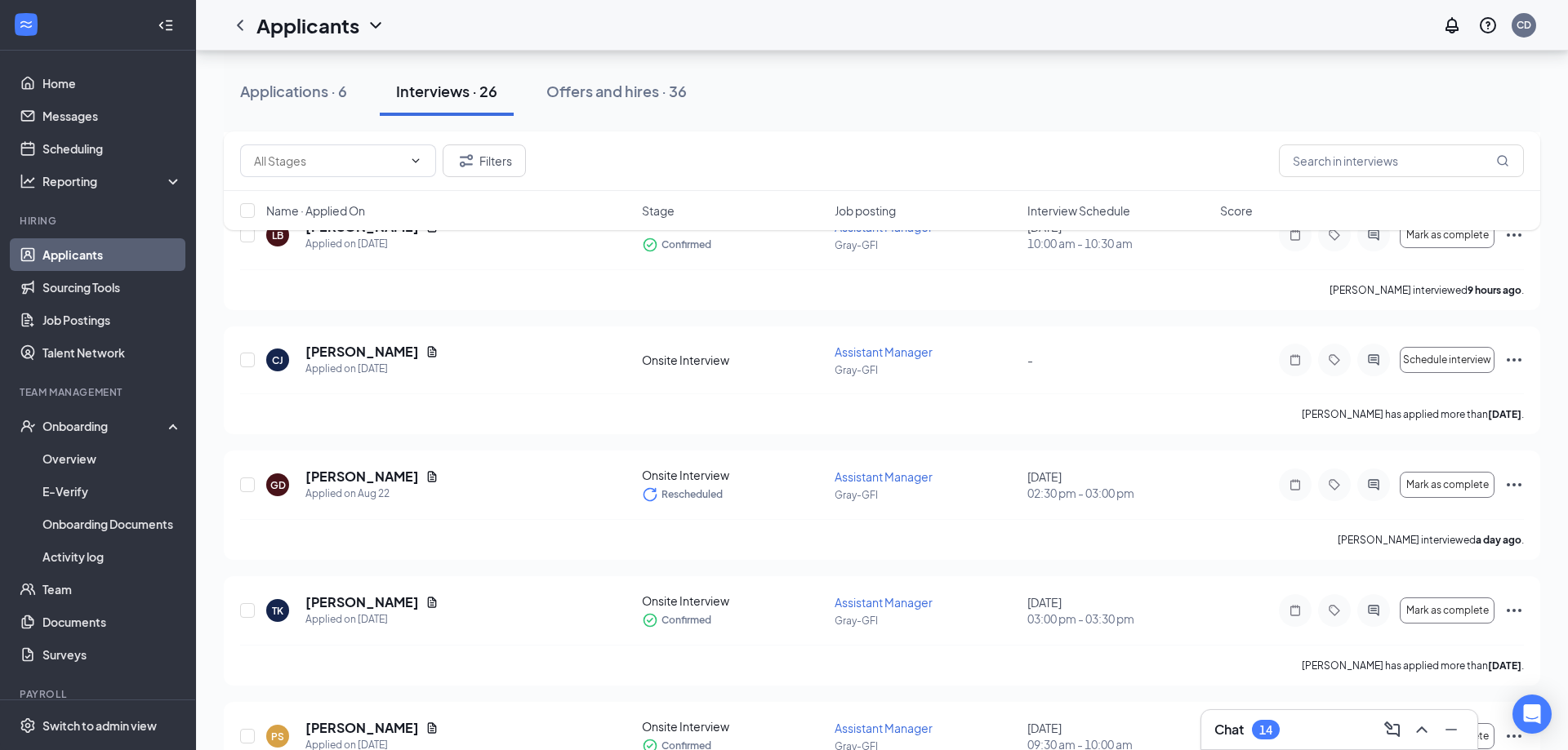
click at [993, 24] on div "Applicants CD" at bounding box center [881, 25] width 1371 height 51
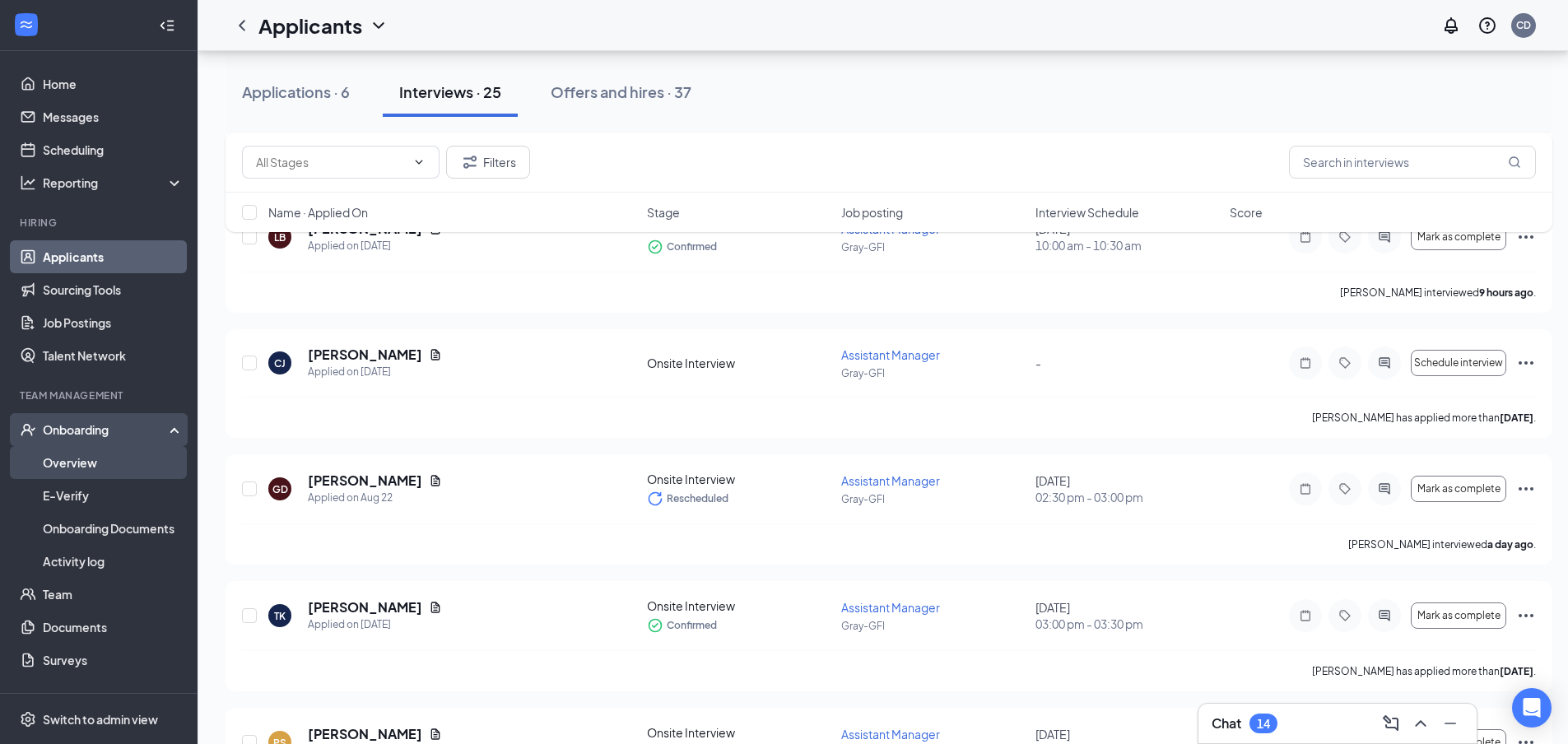
click at [100, 461] on link "Overview" at bounding box center [113, 462] width 141 height 33
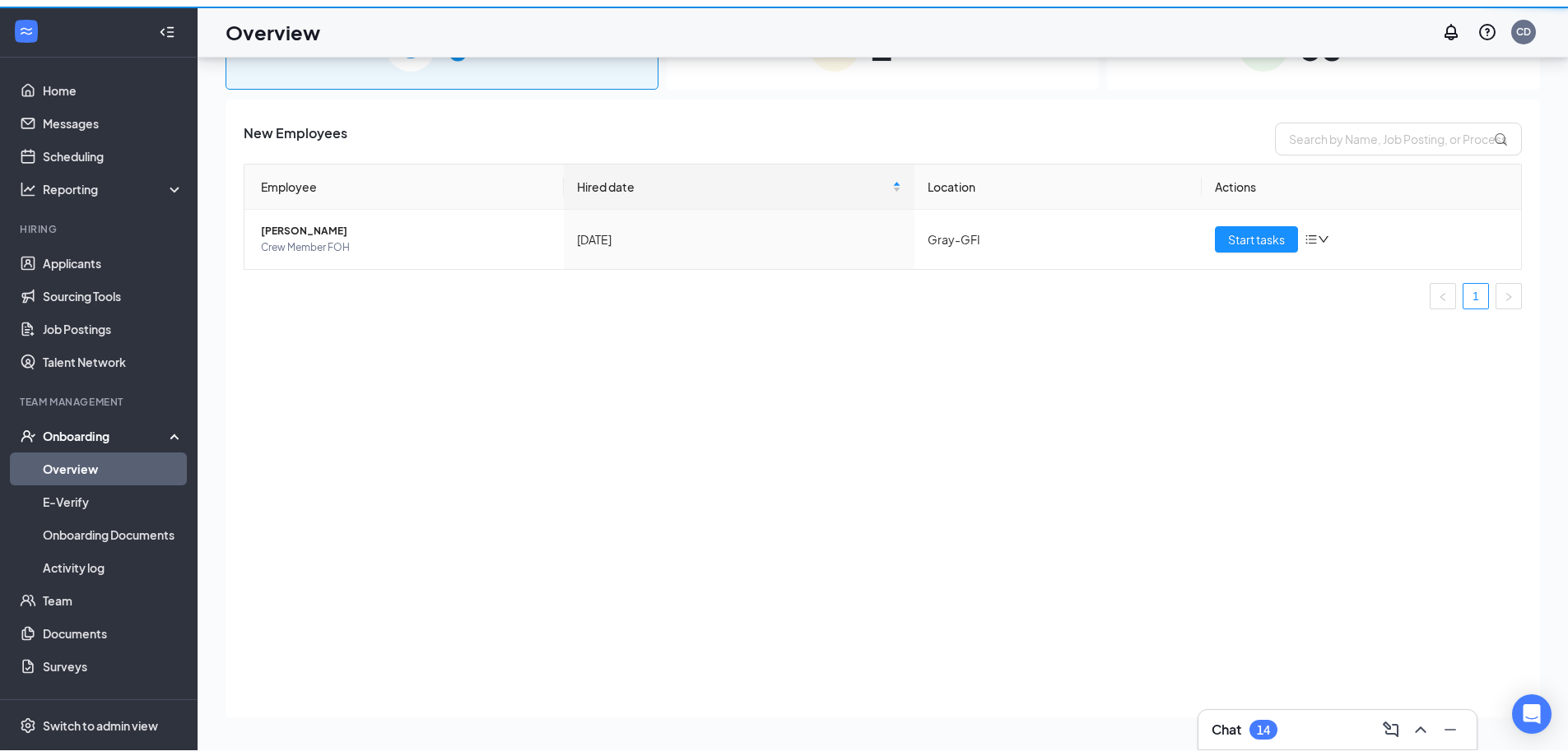
scroll to position [74, 0]
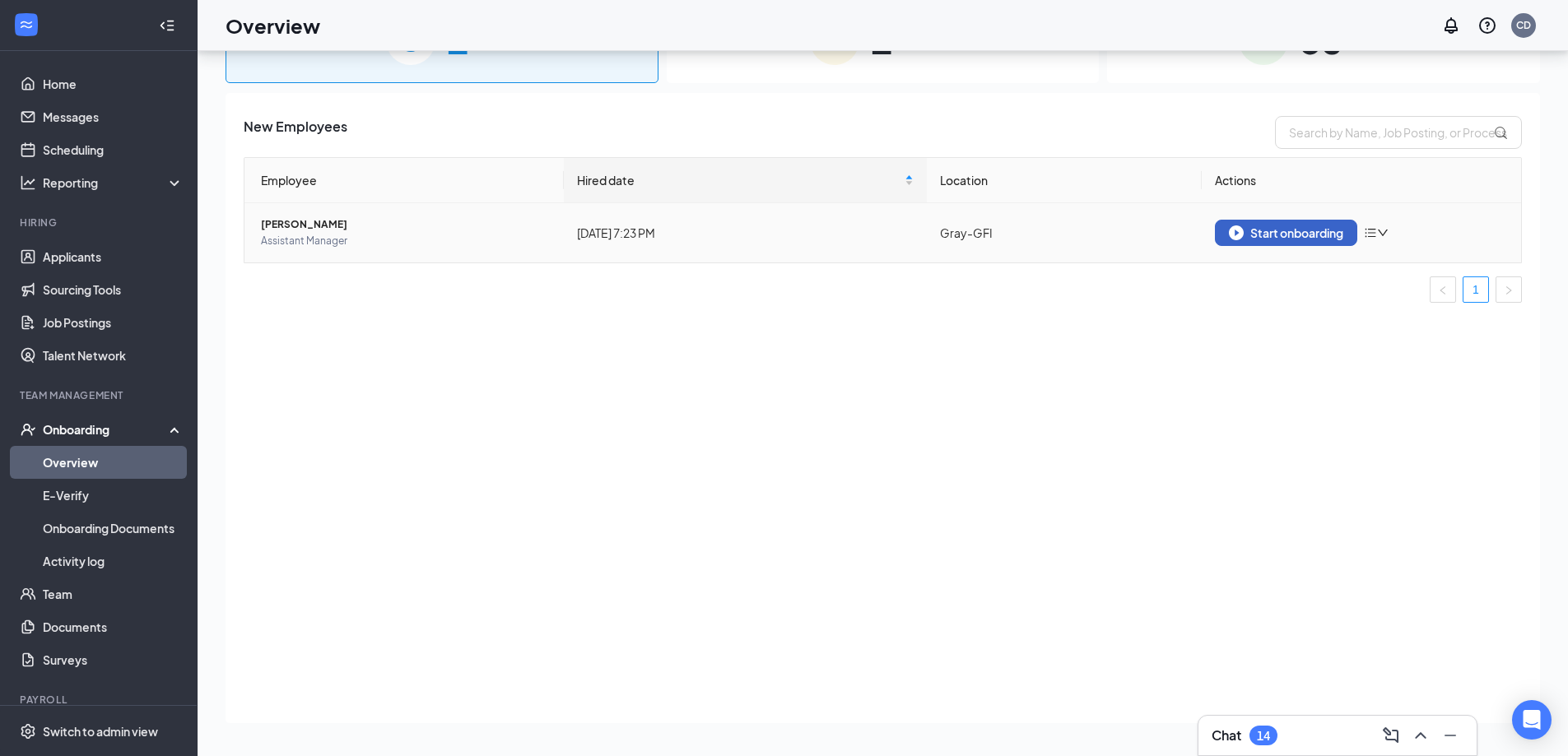
click at [1274, 237] on div "Start onboarding" at bounding box center [1286, 233] width 114 height 15
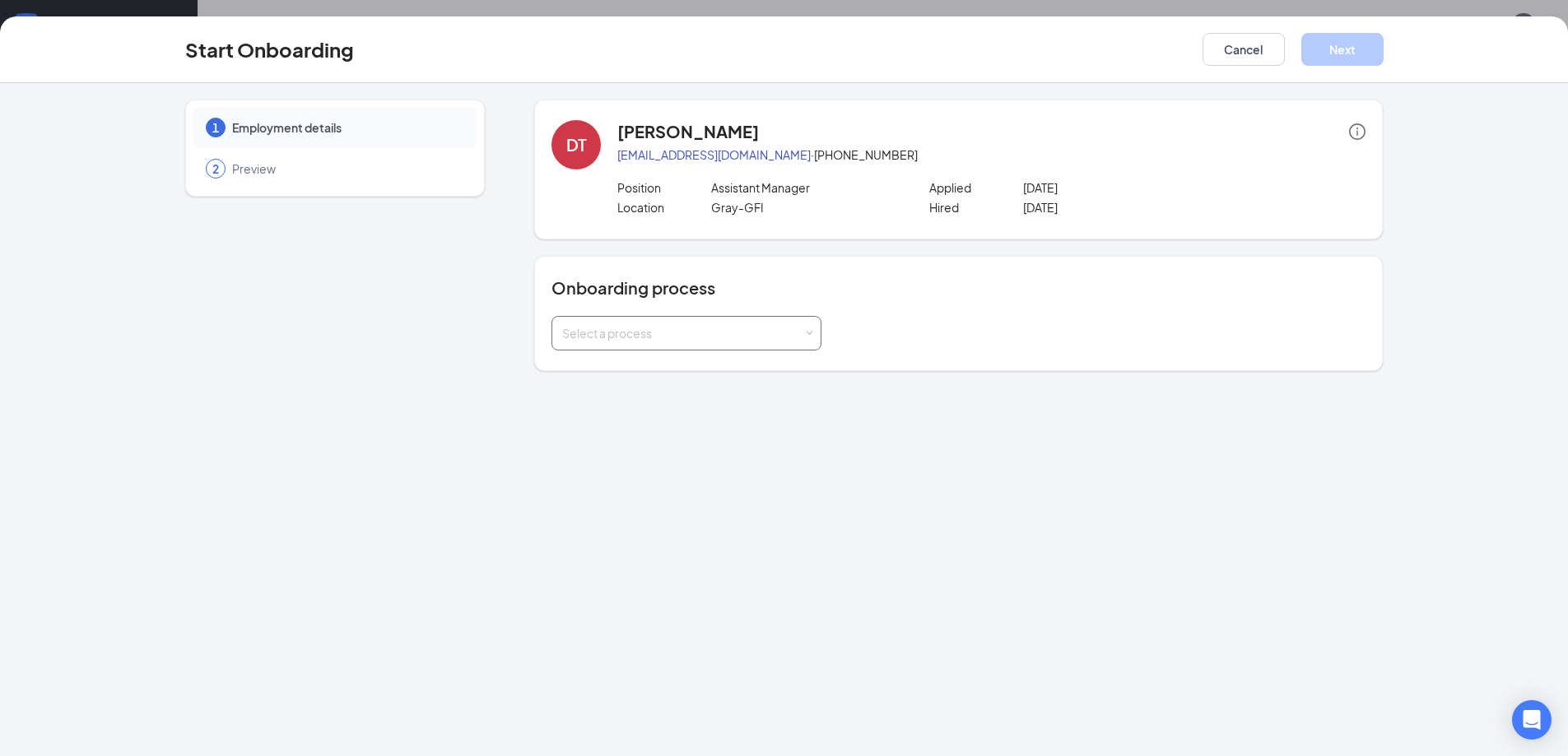
drag, startPoint x: 1274, startPoint y: 237, endPoint x: 745, endPoint y: 331, distance: 537.3
click at [745, 331] on div "Select a process" at bounding box center [682, 333] width 241 height 17
click at [634, 399] on span "Team Member Onboarding" at bounding box center [631, 398] width 146 height 15
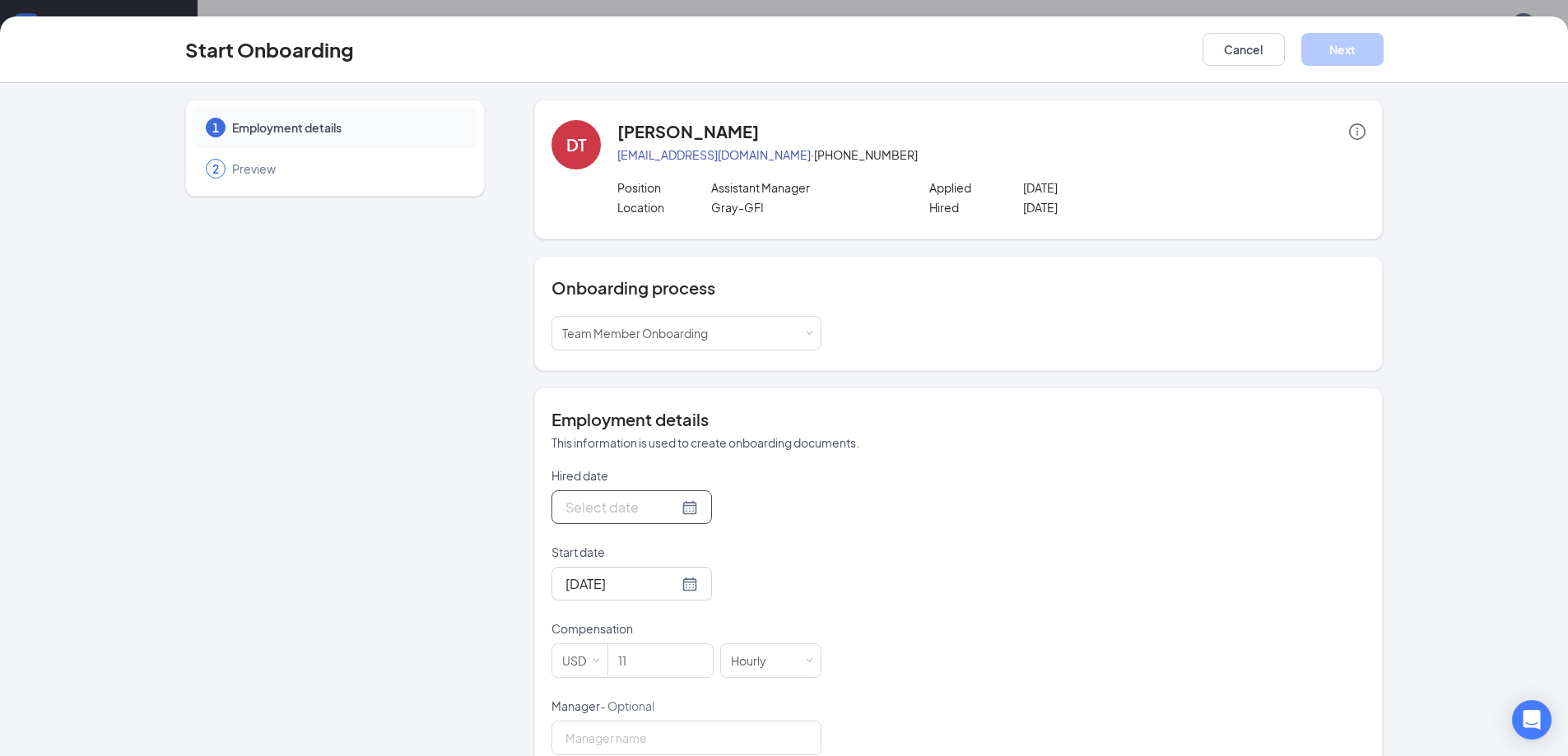
click at [666, 508] on div at bounding box center [632, 507] width 133 height 21
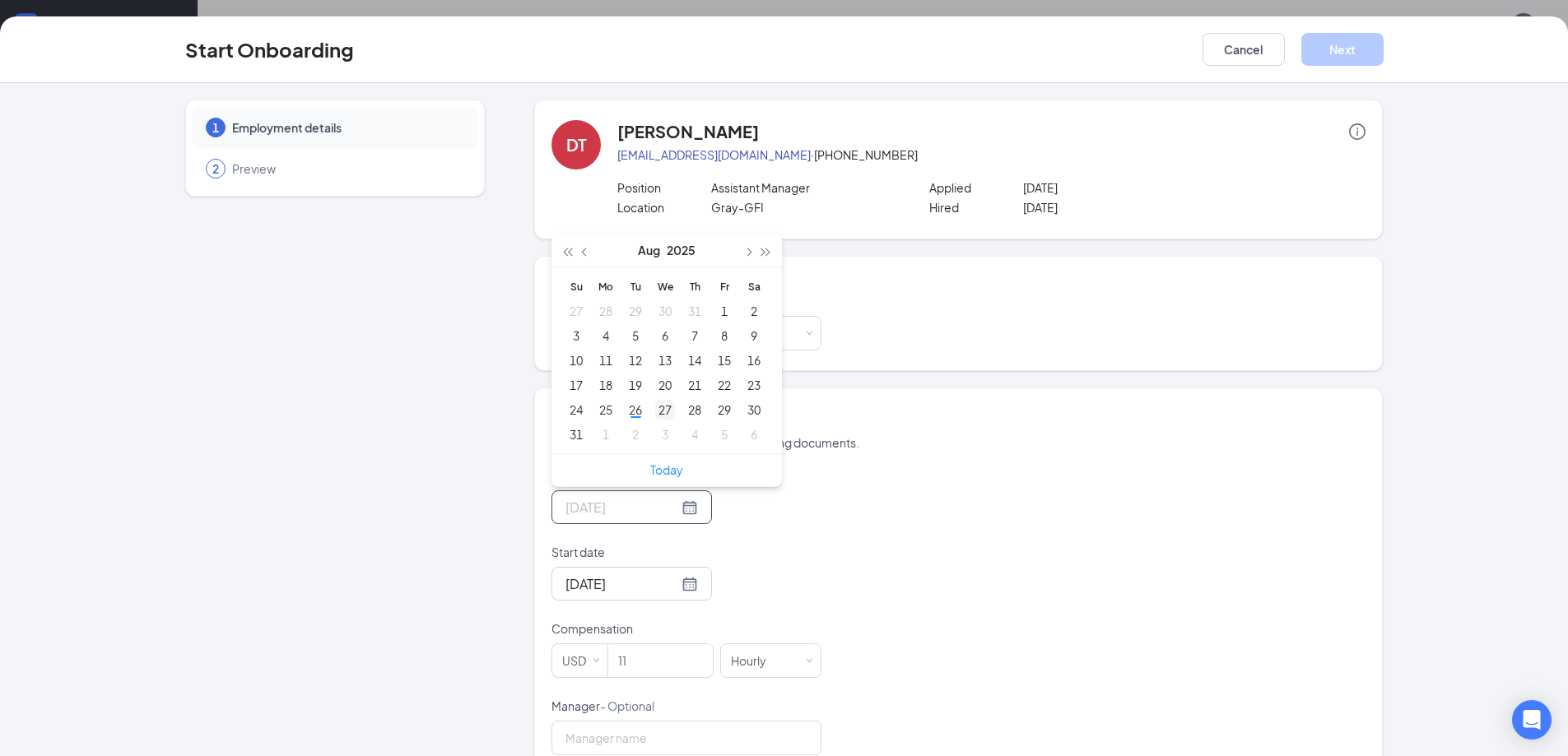
type input "[DATE]"
click at [655, 411] on div "27" at bounding box center [665, 410] width 20 height 20
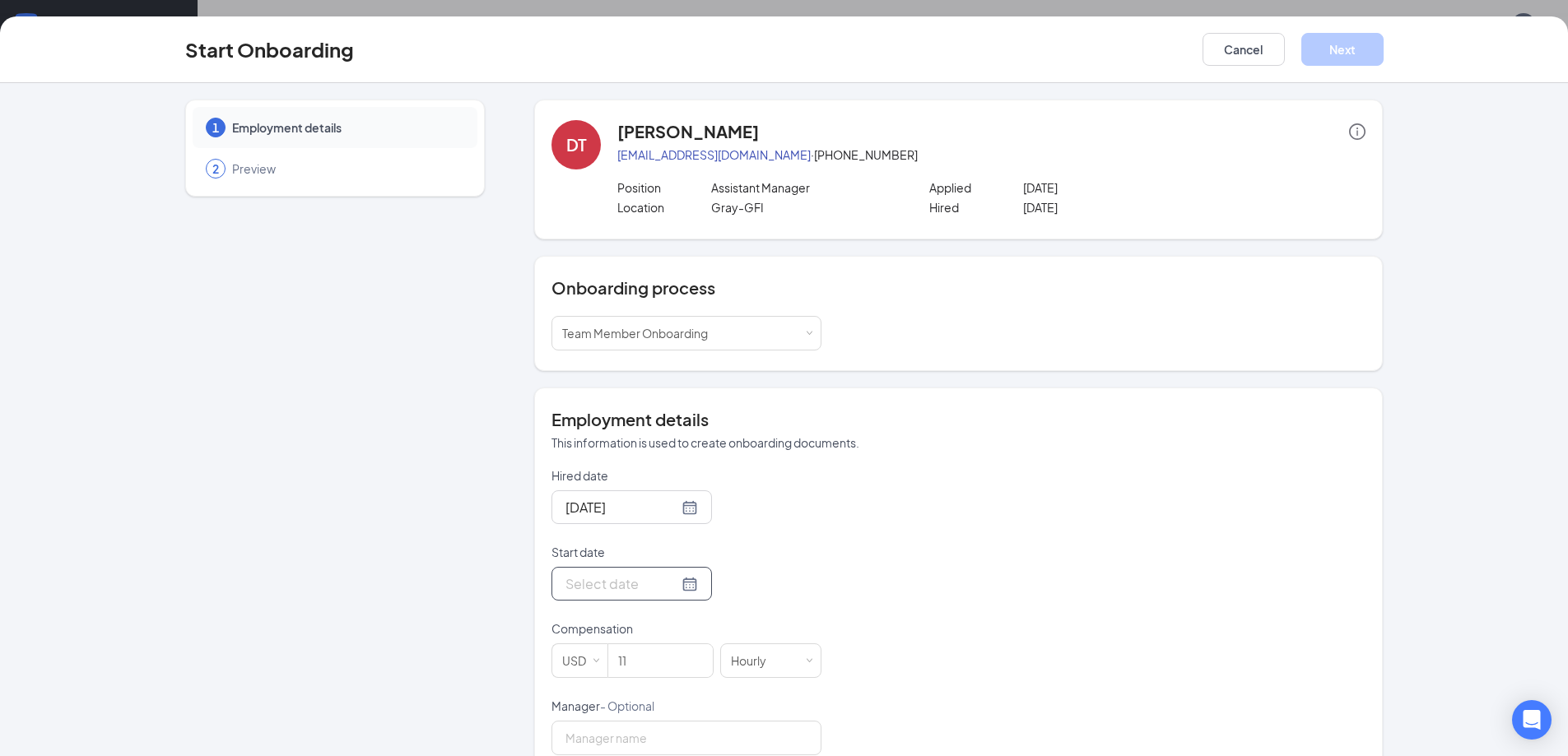
click at [671, 587] on div at bounding box center [632, 583] width 133 height 21
type input "[DATE]"
click at [660, 483] on div "27" at bounding box center [665, 487] width 20 height 20
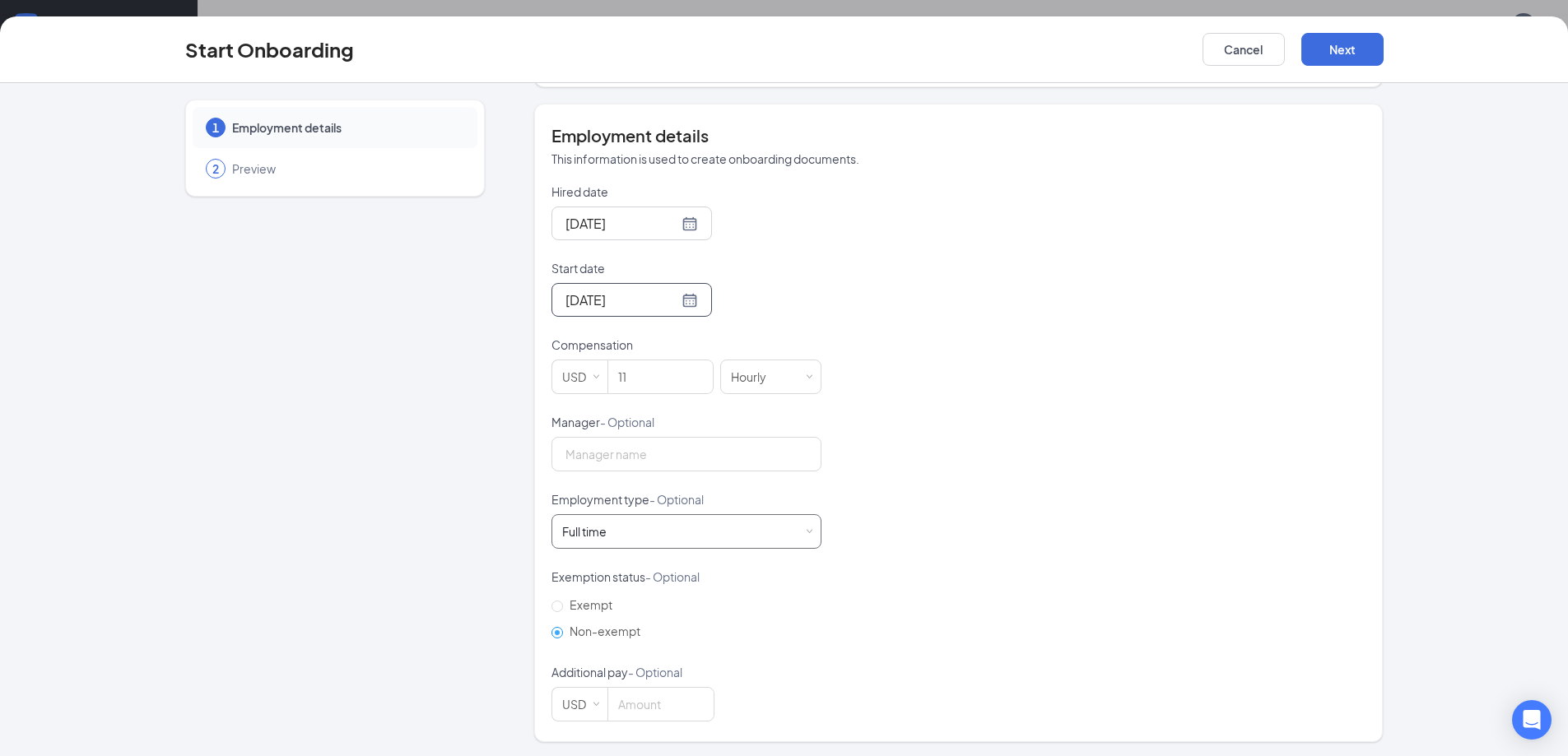
scroll to position [286, 0]
click at [612, 519] on div "Full time Works 30+ hours per week and is reasonably expected to work" at bounding box center [687, 529] width 248 height 33
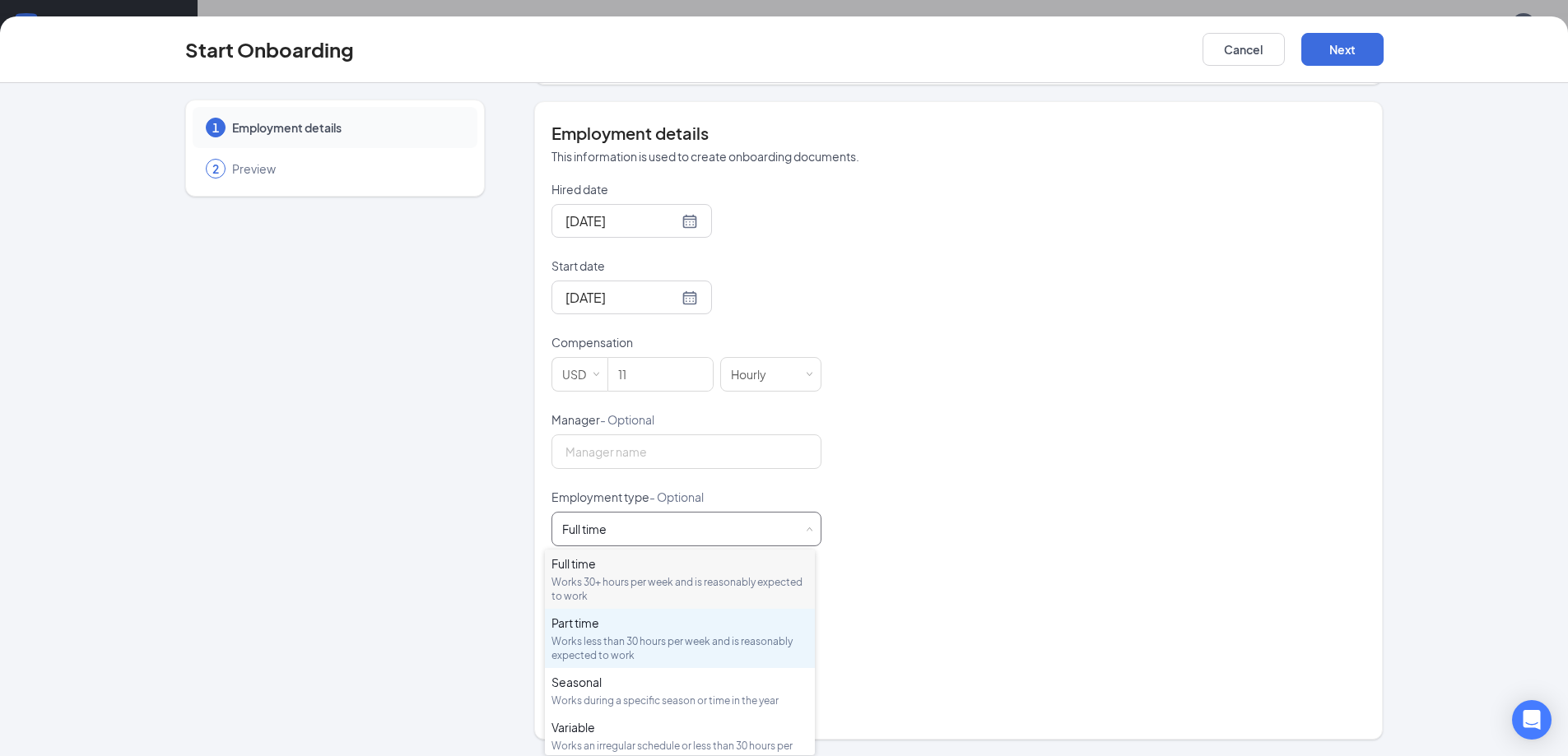
click at [606, 647] on div "Works less than 30 hours per week and is reasonably expected to work" at bounding box center [680, 648] width 257 height 28
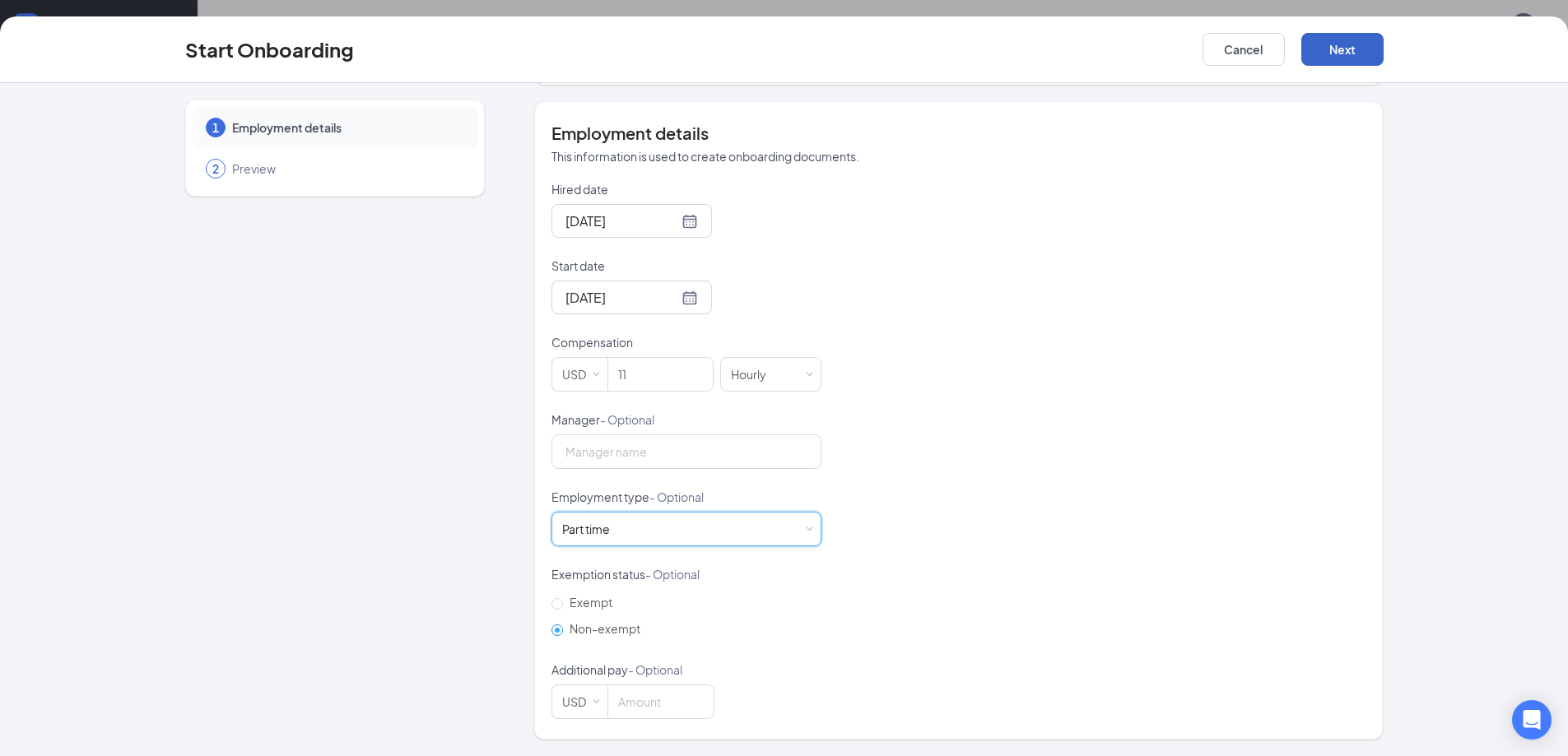
click at [1312, 58] on button "Next" at bounding box center [1342, 49] width 82 height 33
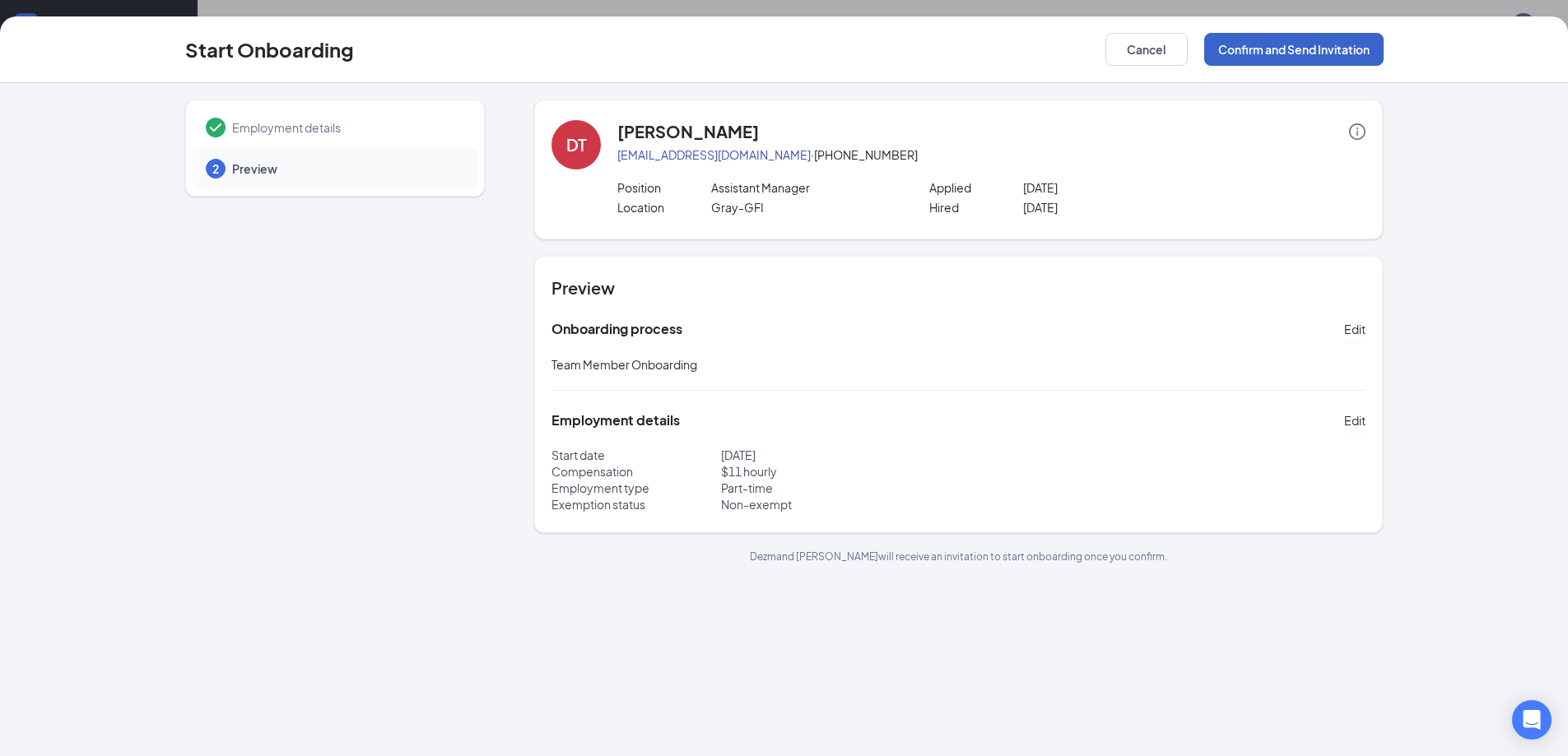
click at [1364, 50] on button "Confirm and Send Invitation" at bounding box center [1294, 49] width 180 height 33
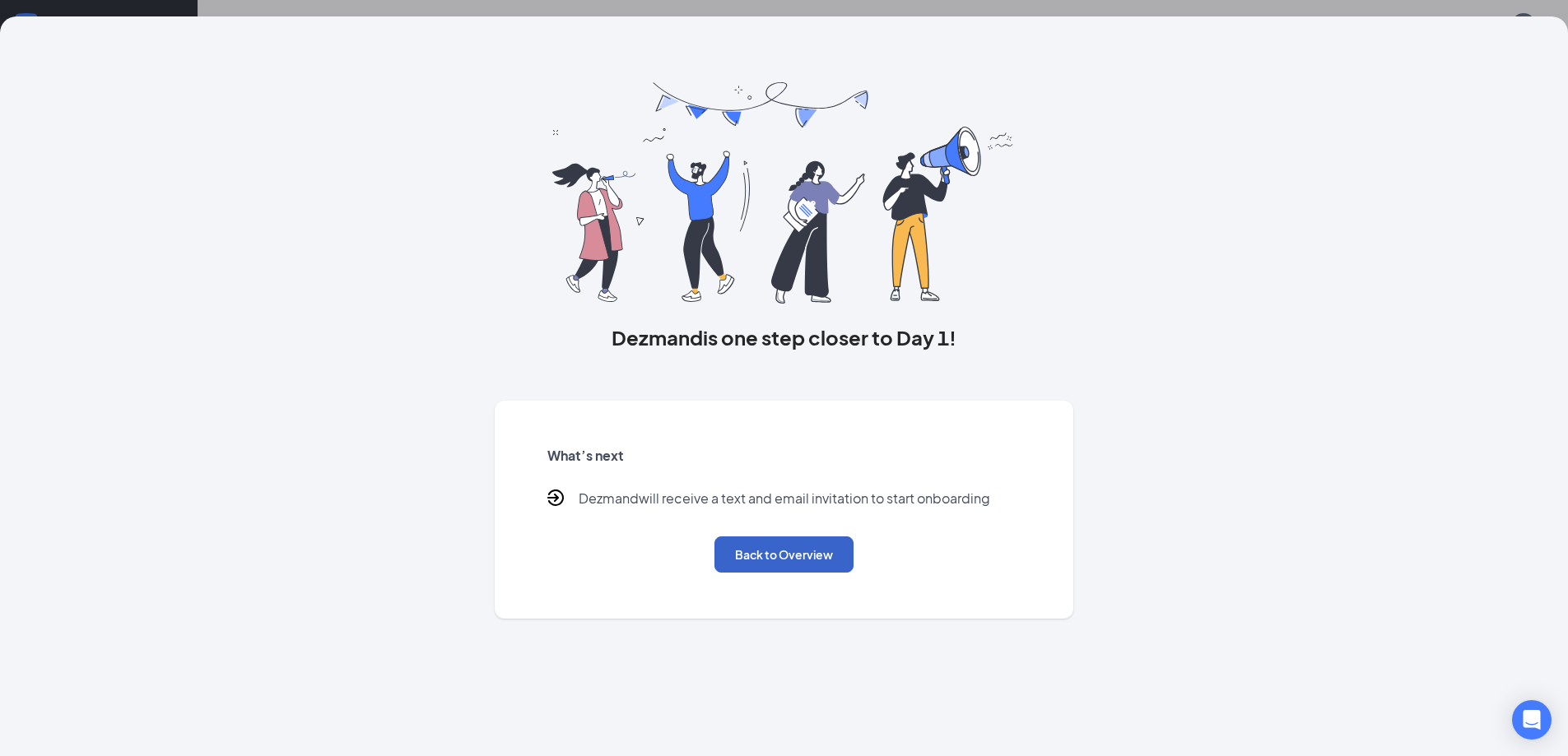
click at [759, 557] on button "Back to Overview" at bounding box center [784, 554] width 139 height 36
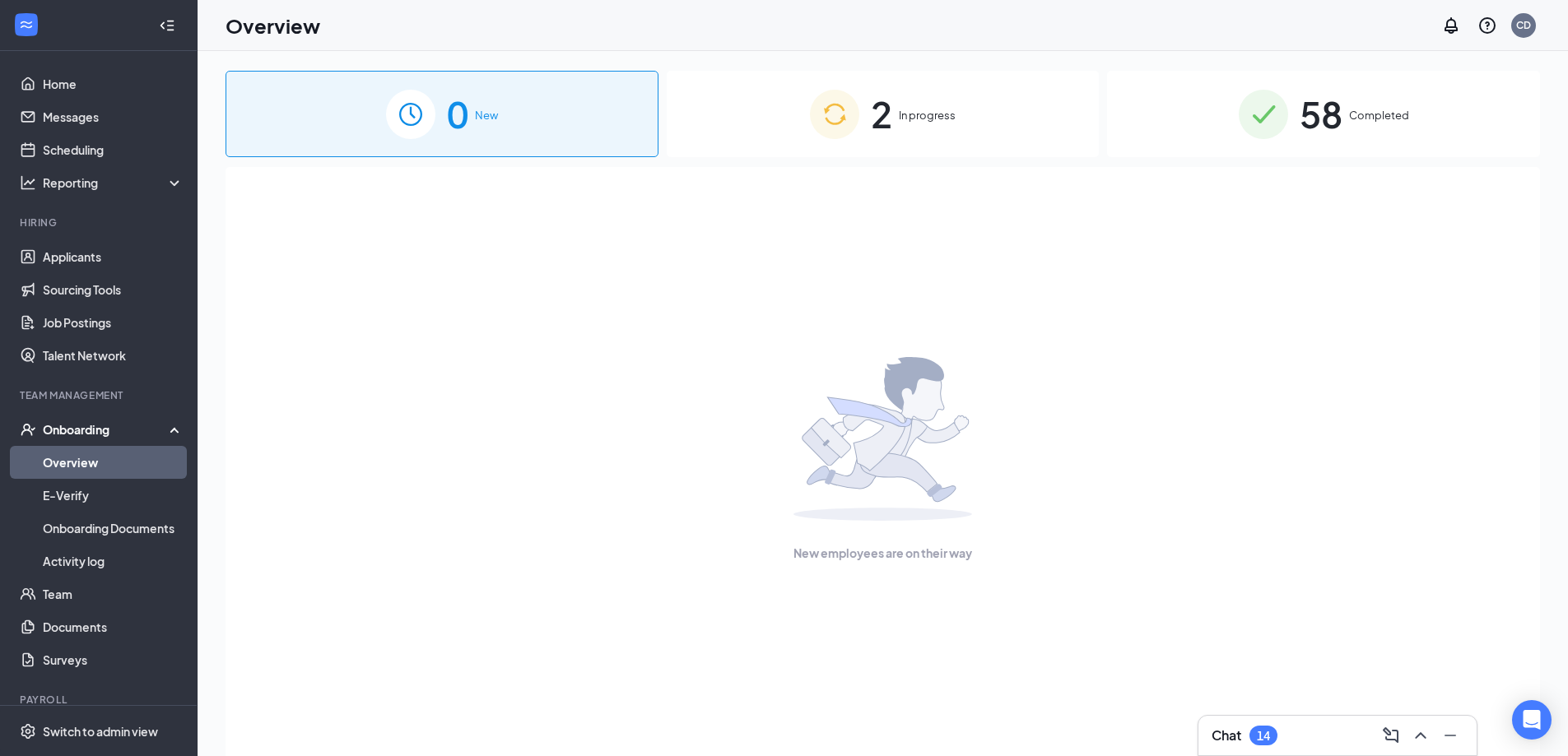
click at [913, 116] on span "In progress" at bounding box center [928, 115] width 57 height 17
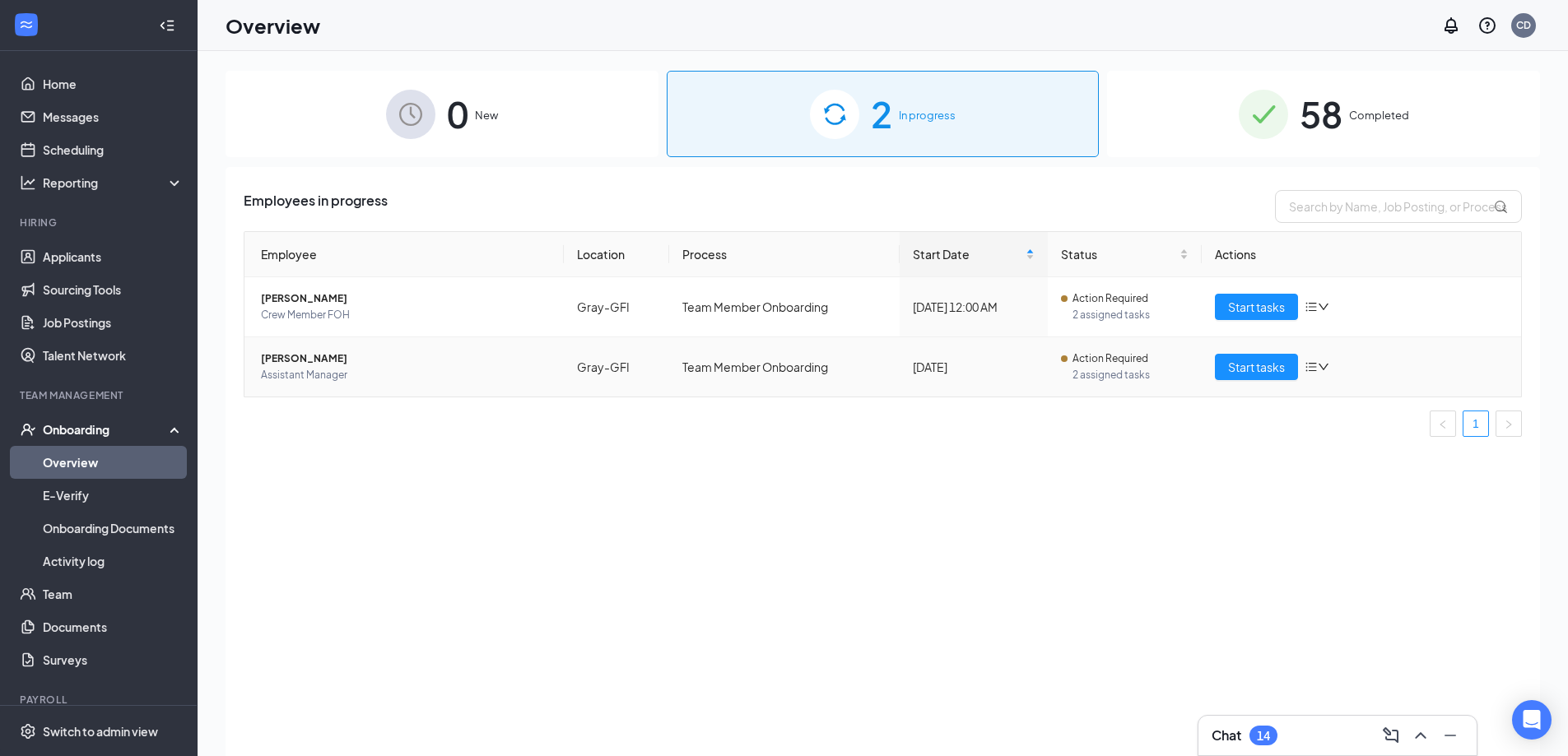
click at [328, 357] on span "[PERSON_NAME]" at bounding box center [405, 359] width 290 height 17
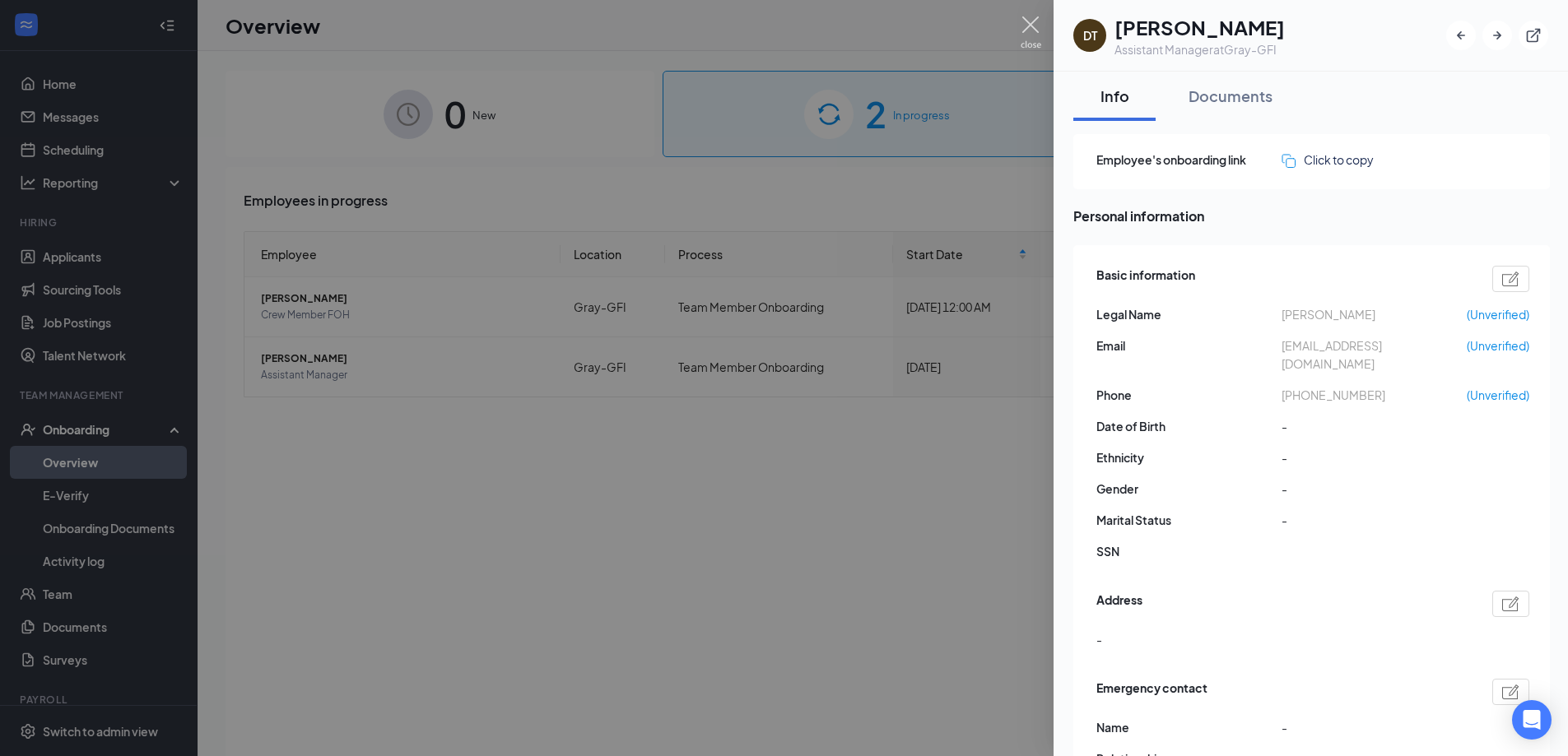
click at [1024, 23] on img at bounding box center [1031, 33] width 21 height 32
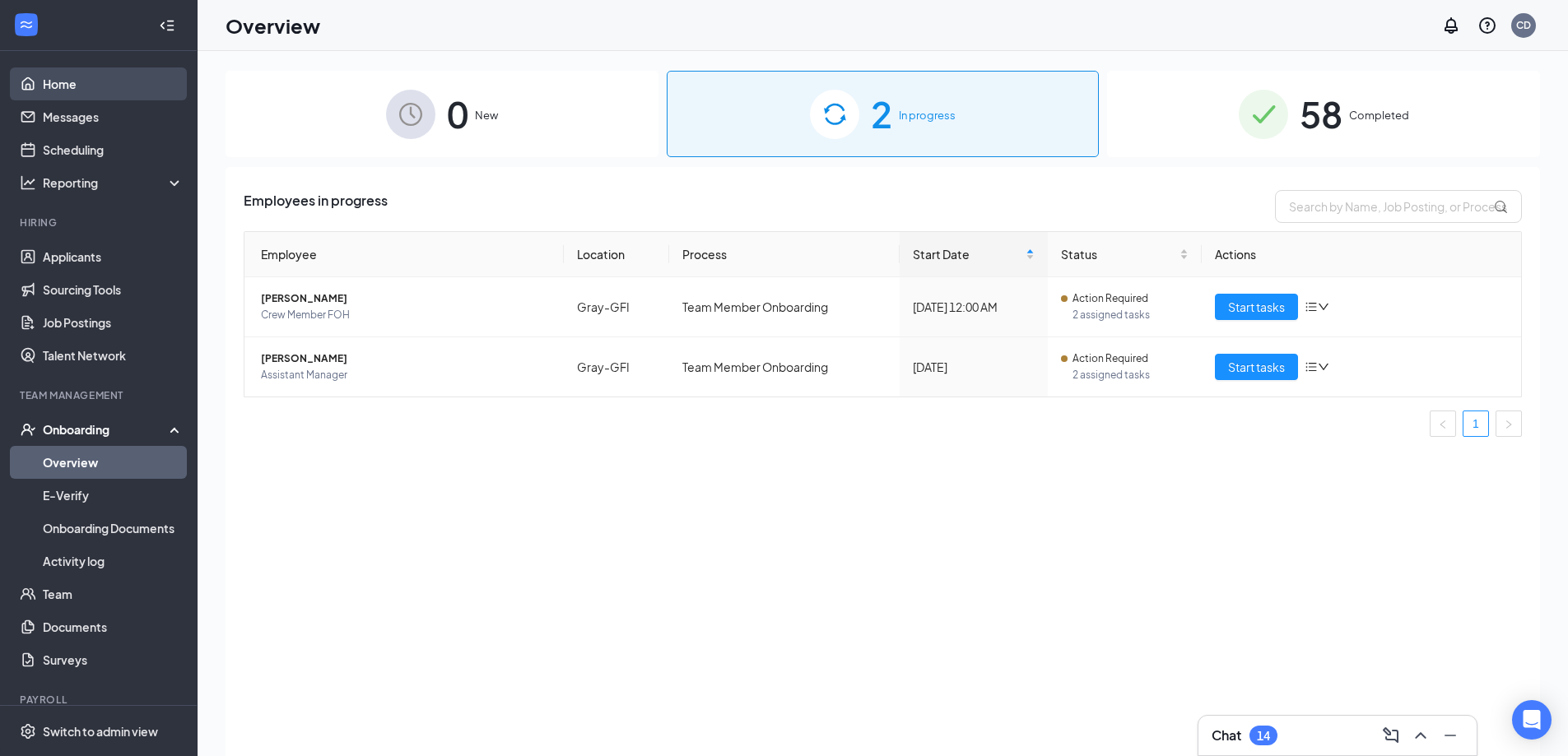
click at [43, 81] on link "Home" at bounding box center [113, 83] width 141 height 33
